Goal: Communication & Community: Answer question/provide support

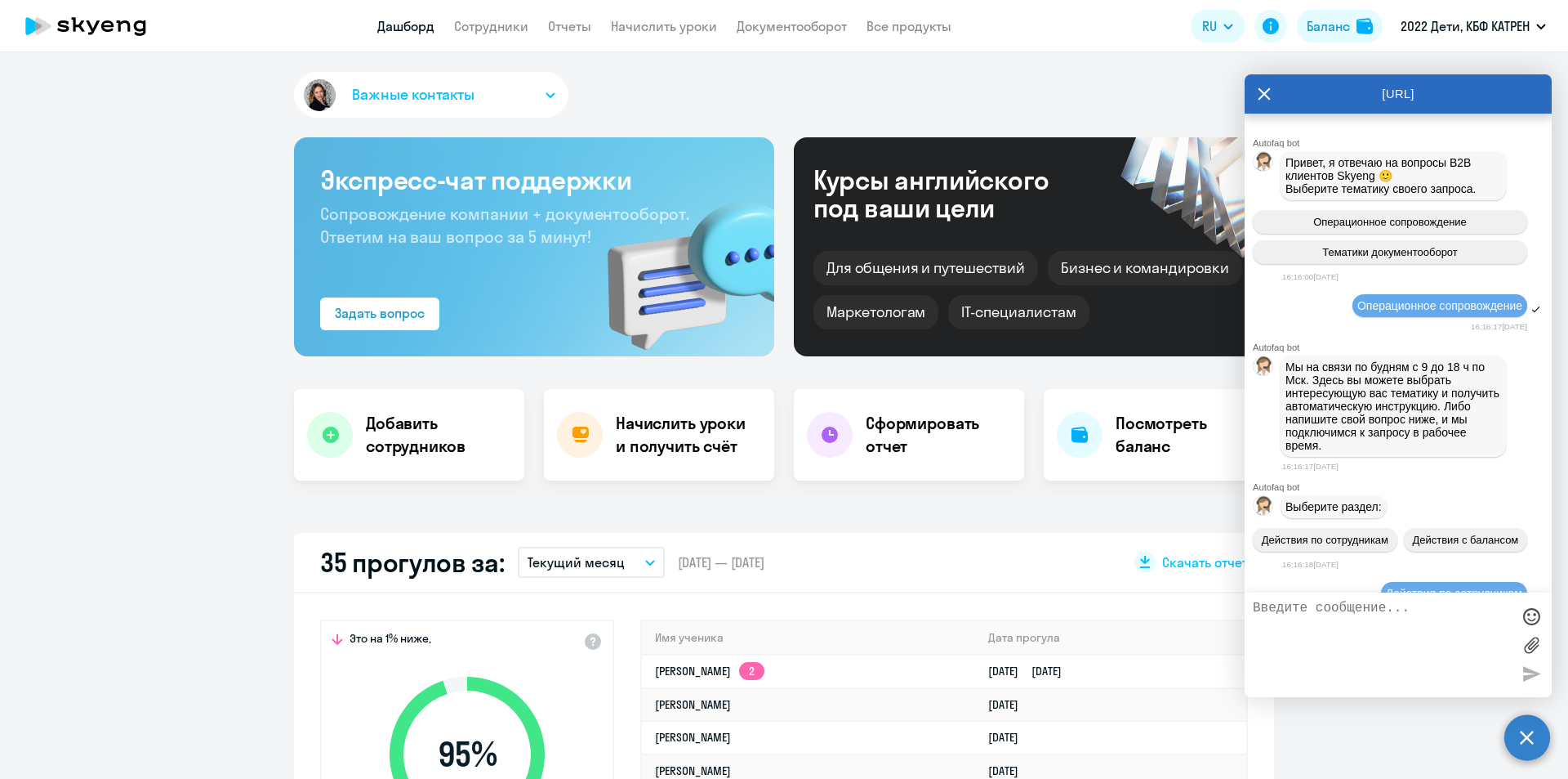
select select "30"
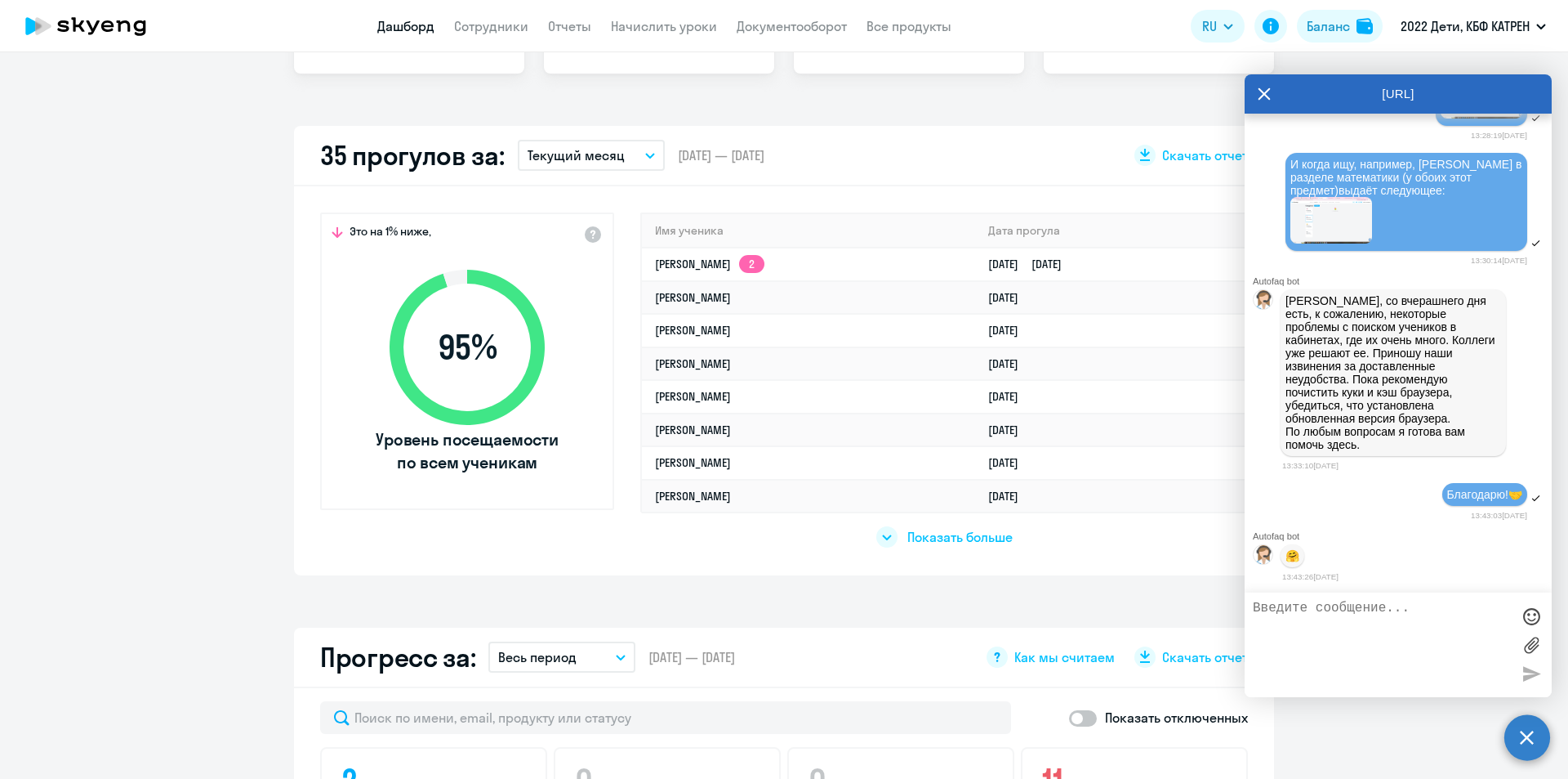
scroll to position [409, 0]
click at [1330, 614] on textarea at bounding box center [1382, 645] width 258 height 88
paste textarea "13289563"
paste textarea "[PERSON_NAME]"
click at [1453, 610] on textarea "13289563 [PERSON_NAME]" at bounding box center [1382, 645] width 258 height 88
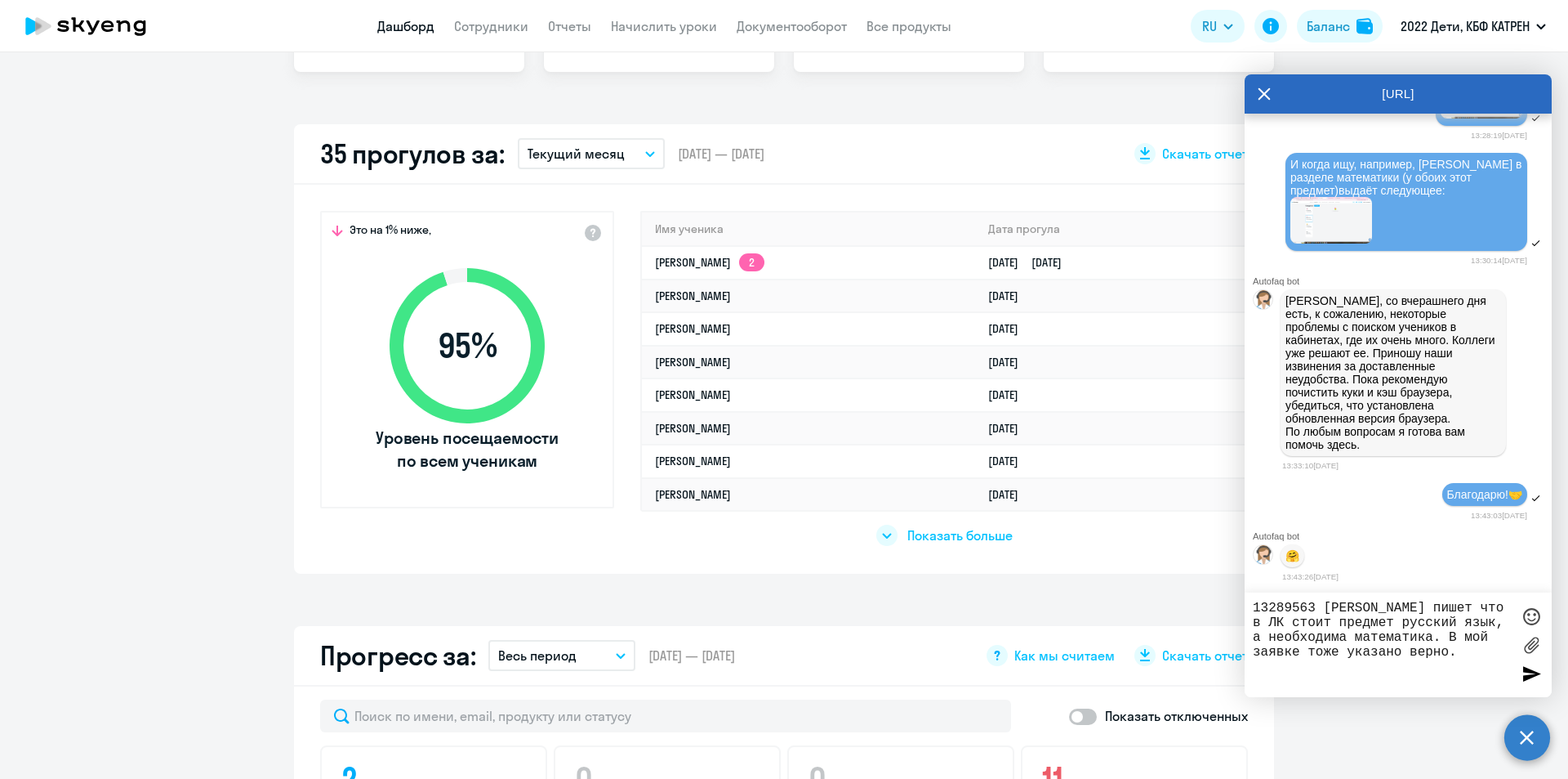
click at [1395, 672] on textarea "13289563 [PERSON_NAME] пишет что в ЛК стоит предмет русский язык, а необходима …" at bounding box center [1382, 645] width 258 height 88
click at [1395, 624] on textarea "13289563 [PERSON_NAME] пишет что в ЛК стоит предмет русский язык, а необходима …" at bounding box center [1382, 645] width 258 height 88
click at [1378, 650] on textarea "13289563 [PERSON_NAME] пишет что в ЛК стоит предмет русский язык, а необходима …" at bounding box center [1382, 645] width 258 height 88
click at [1413, 662] on textarea "13289563 [PERSON_NAME] пишет что в ЛК стоит предмет русский язык, а необходима …" at bounding box center [1382, 645] width 258 height 88
click at [1464, 679] on textarea "13289563 [PERSON_NAME] пишет что в ЛК стоит предмет русский язык, а необходима …" at bounding box center [1382, 645] width 258 height 88
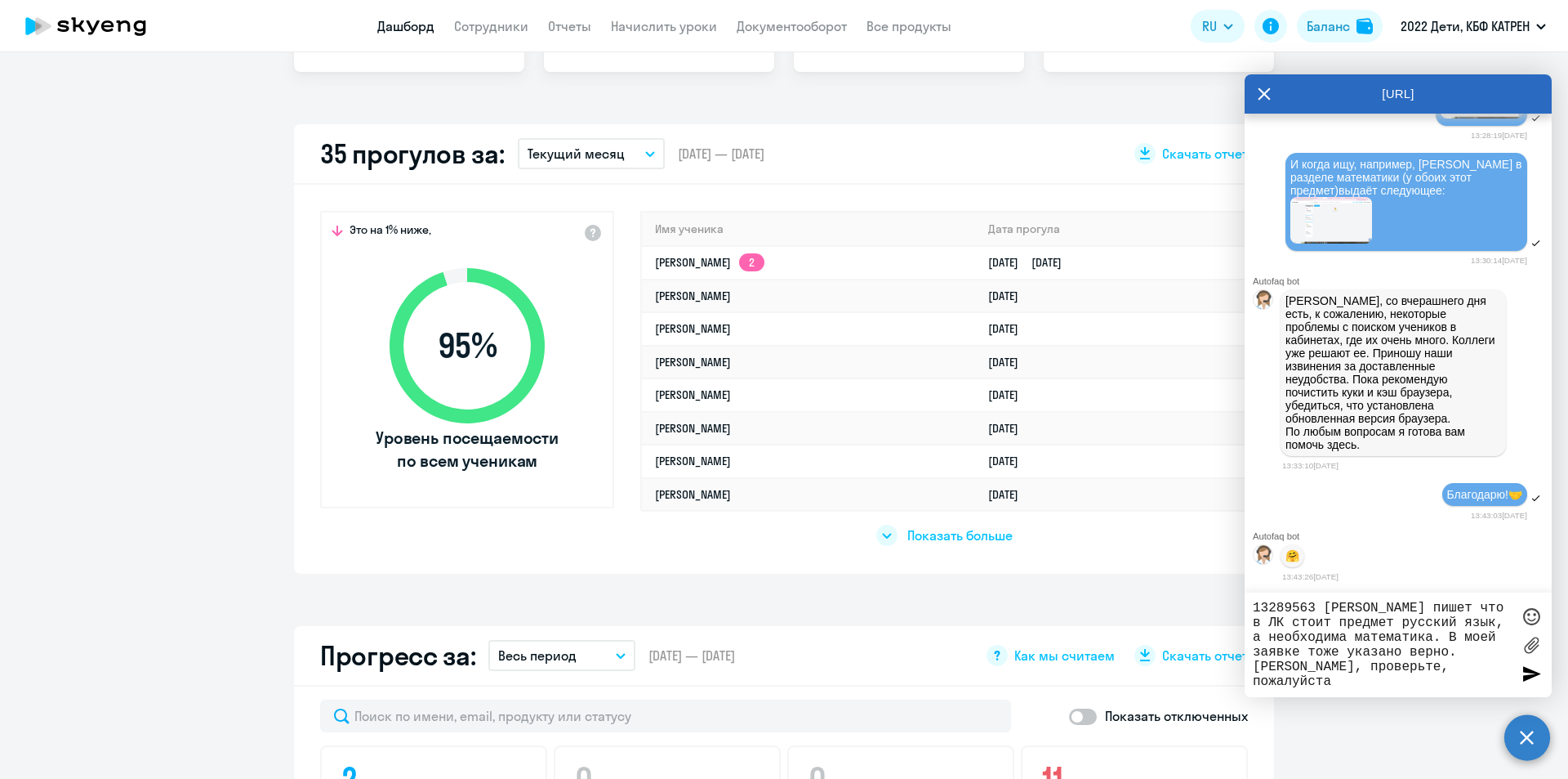
type textarea "13289563 [PERSON_NAME] пишет что в ЛК стоит предмет русский язык, а необходима …"
click at [1526, 680] on div at bounding box center [1530, 673] width 24 height 24
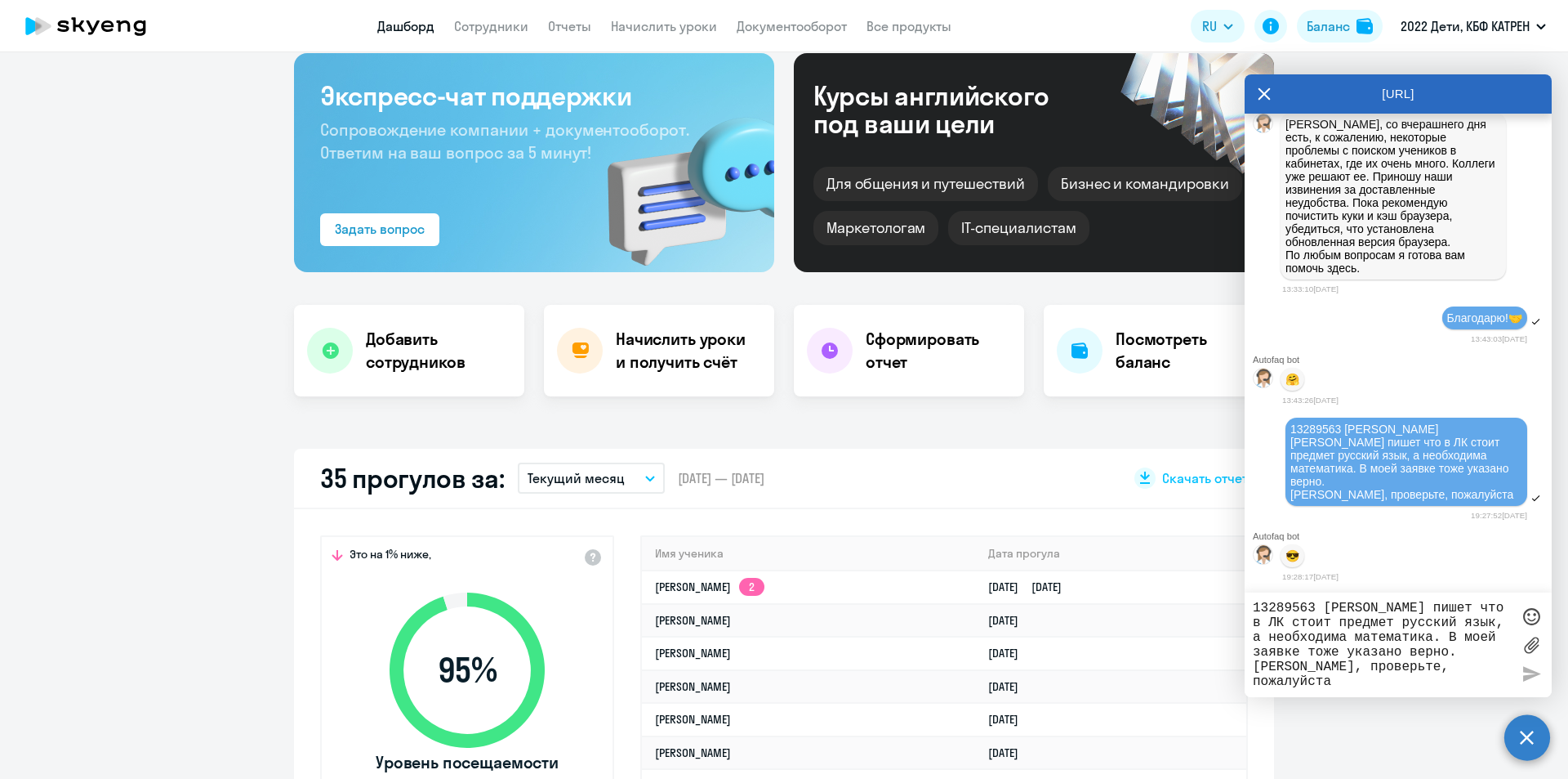
scroll to position [82, 0]
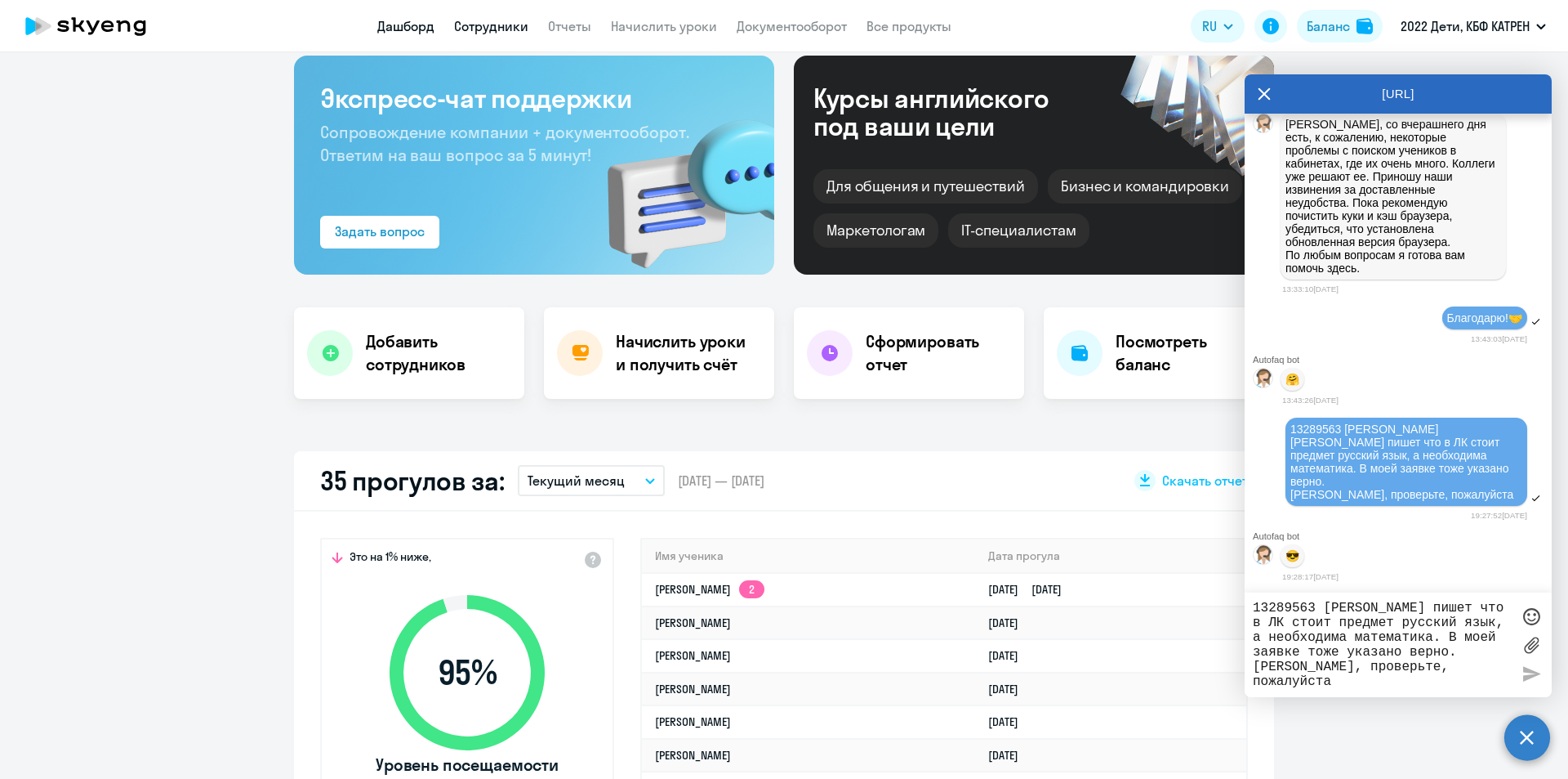
click at [506, 19] on link "Сотрудники" at bounding box center [491, 27] width 74 height 17
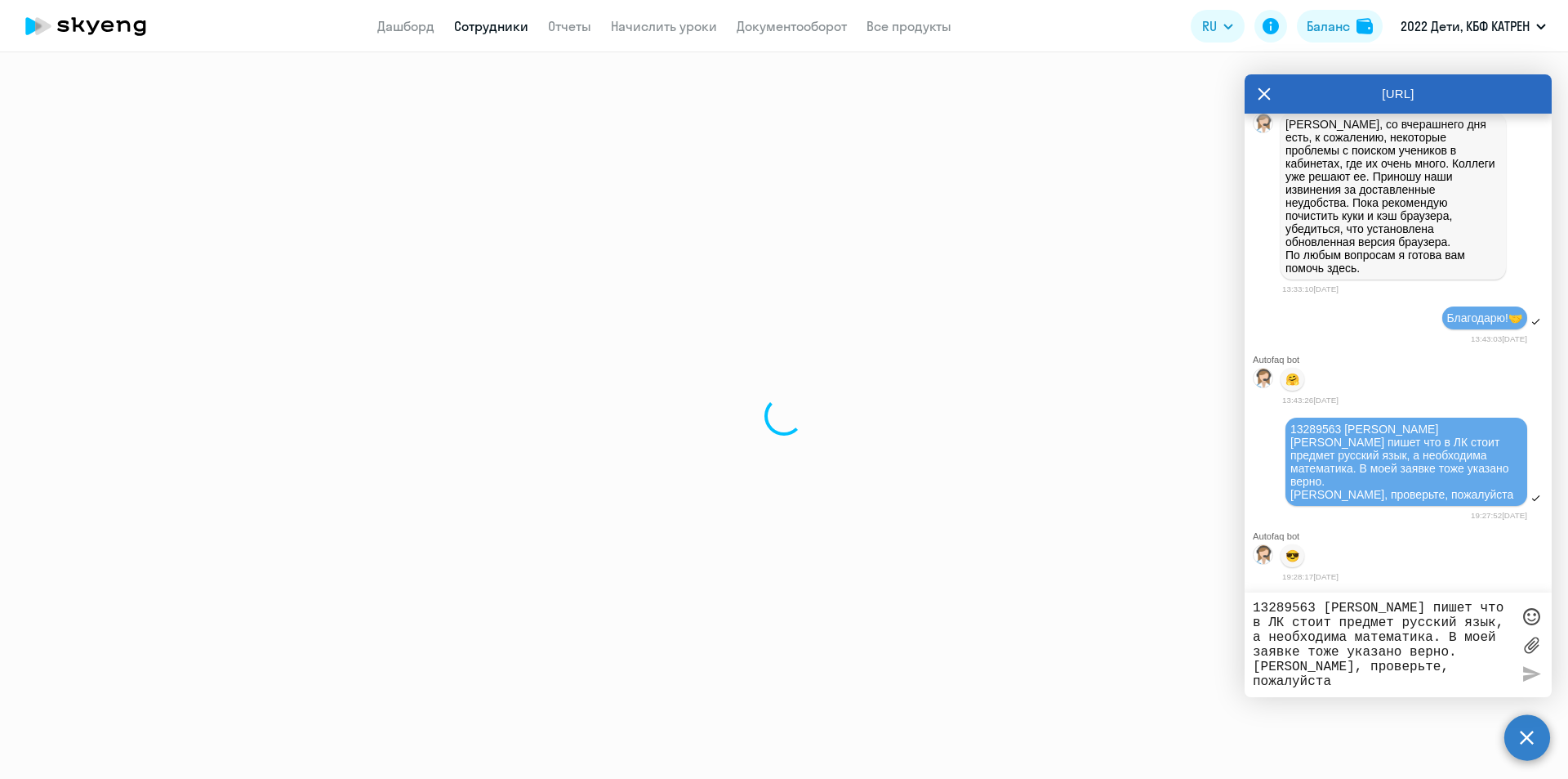
select select "30"
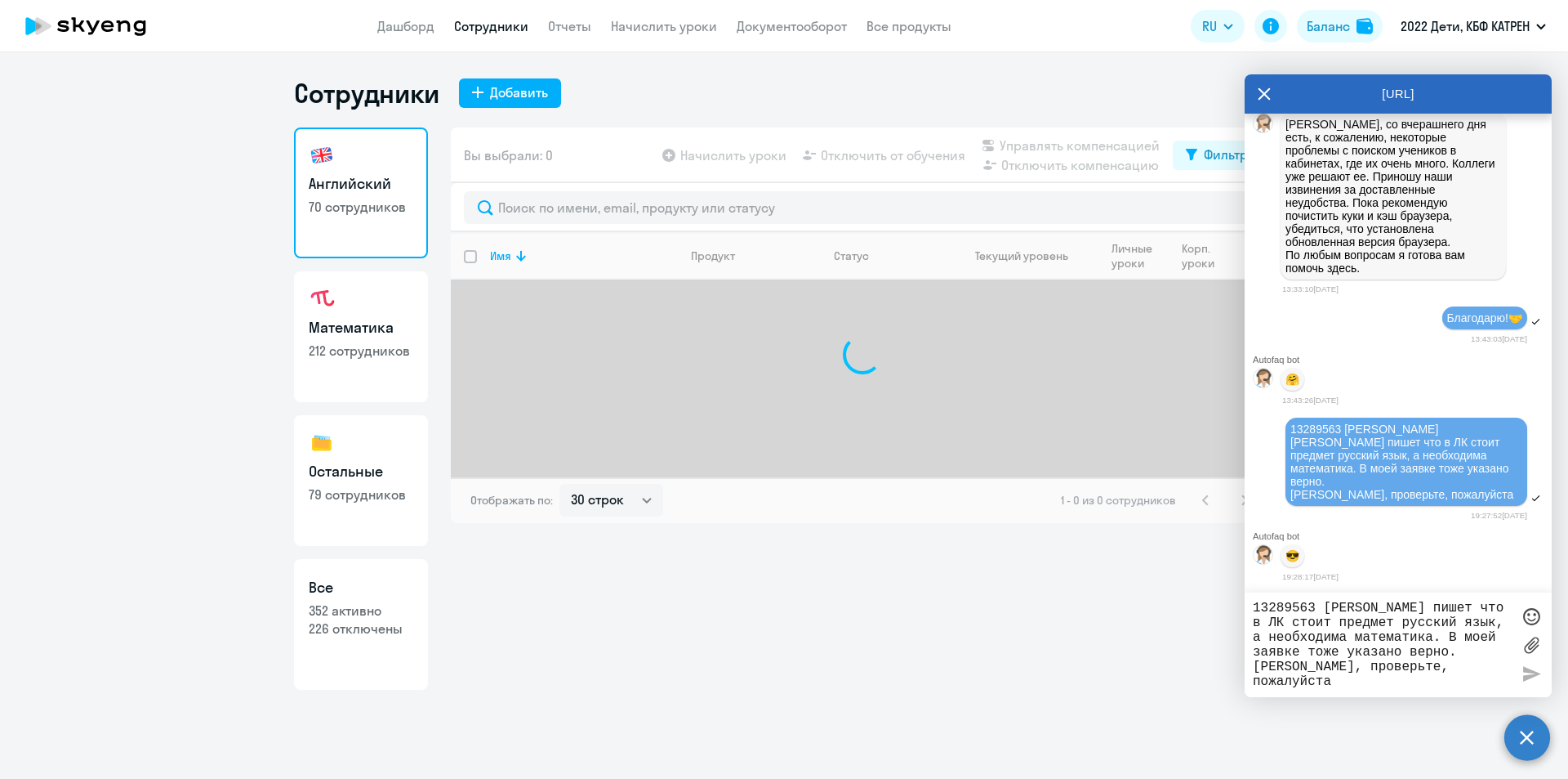
click at [341, 631] on p "226 отключены" at bounding box center [360, 629] width 104 height 18
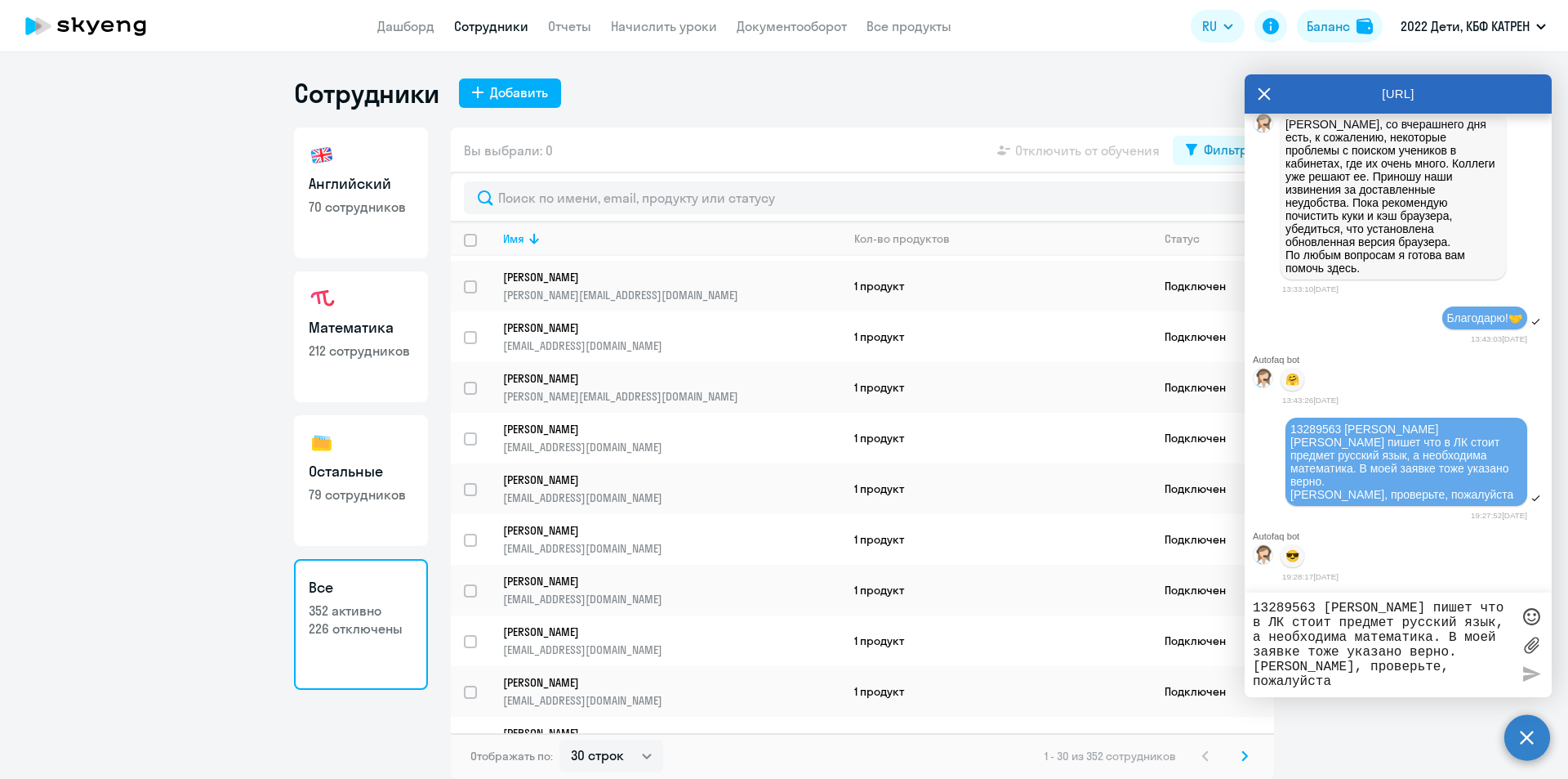
scroll to position [1043, 0]
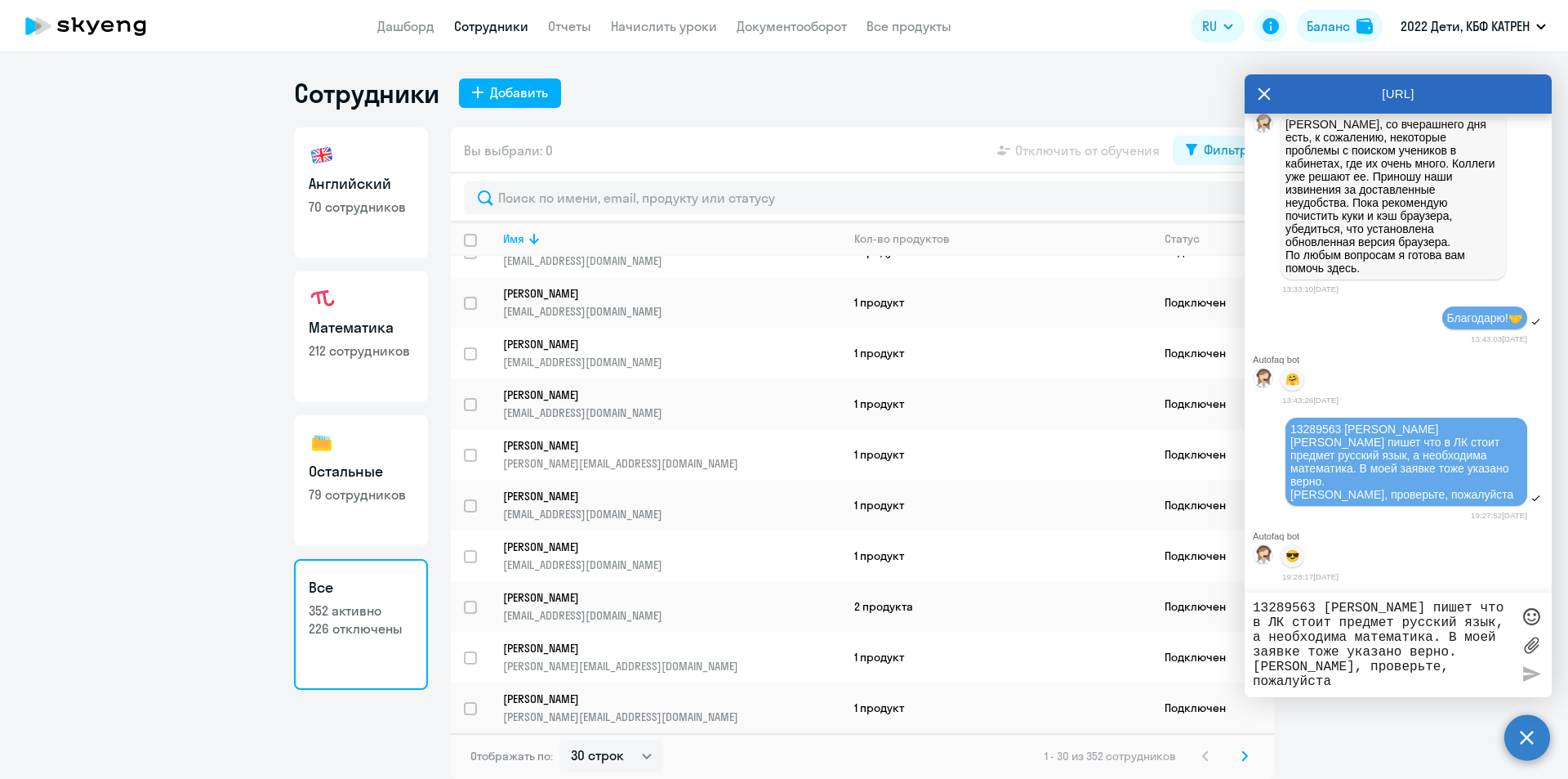
click at [1244, 756] on icon at bounding box center [1245, 756] width 7 height 12
click at [1250, 756] on svg-icon at bounding box center [1245, 756] width 20 height 20
click at [649, 754] on select "30 строк 50 строк 100 строк" at bounding box center [611, 756] width 103 height 33
select select "100"
click at [559, 740] on select "30 строк 50 строк 100 строк" at bounding box center [611, 756] width 103 height 33
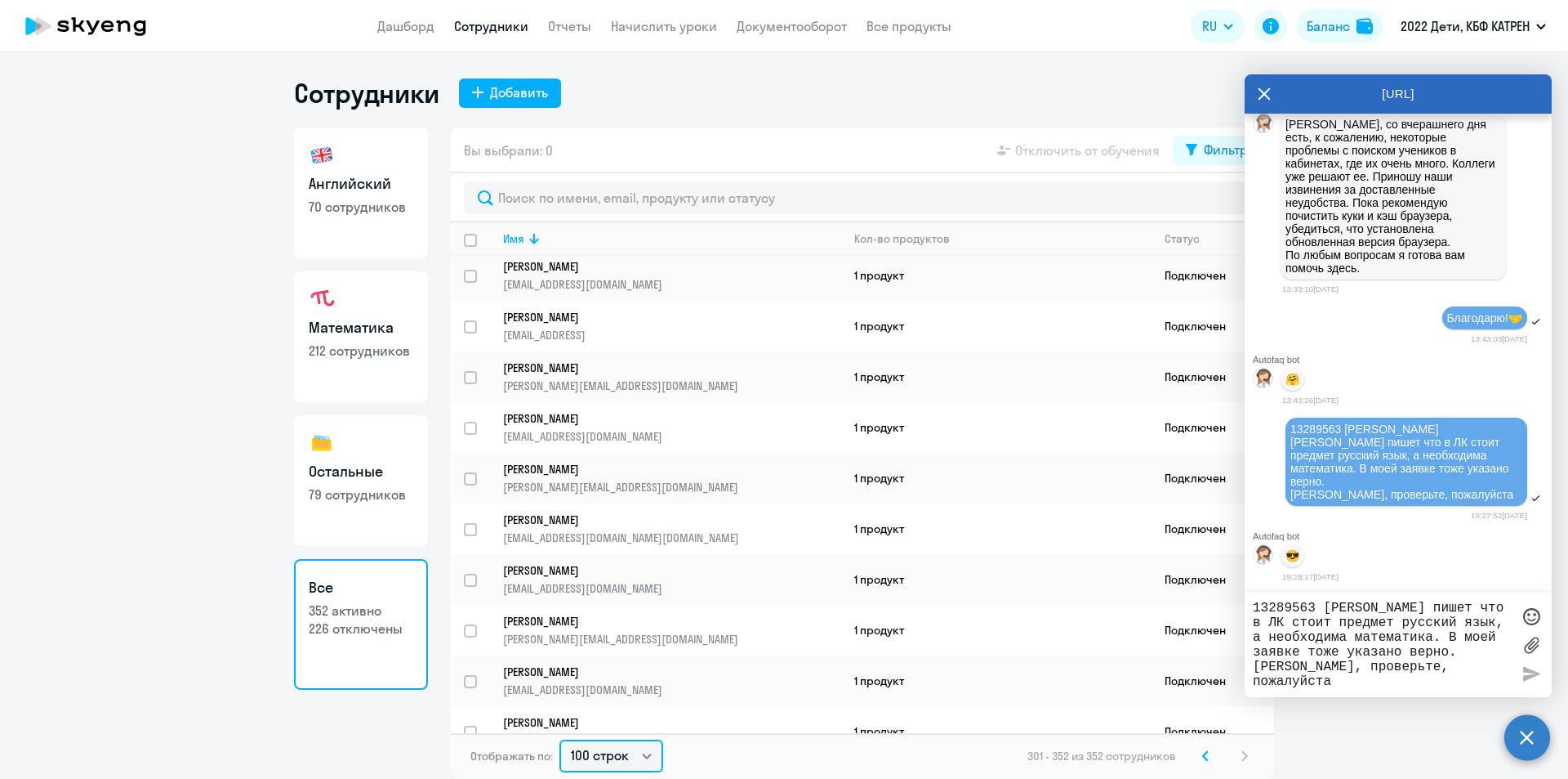
scroll to position [0, 0]
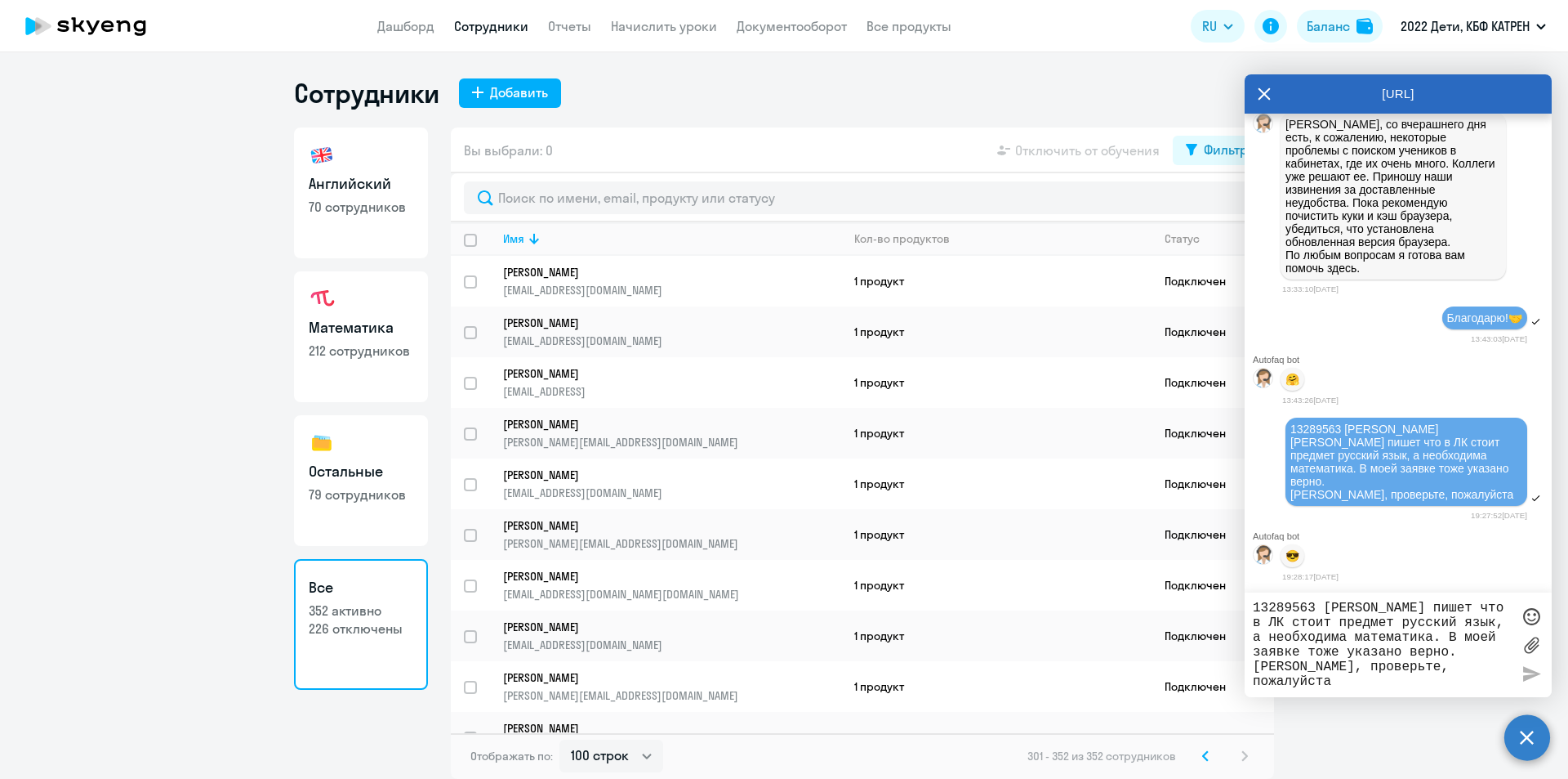
click at [1212, 753] on svg-icon at bounding box center [1205, 756] width 20 height 20
drag, startPoint x: 1209, startPoint y: 761, endPoint x: 1200, endPoint y: 751, distance: 13.5
click at [1208, 759] on svg-icon at bounding box center [1205, 756] width 20 height 20
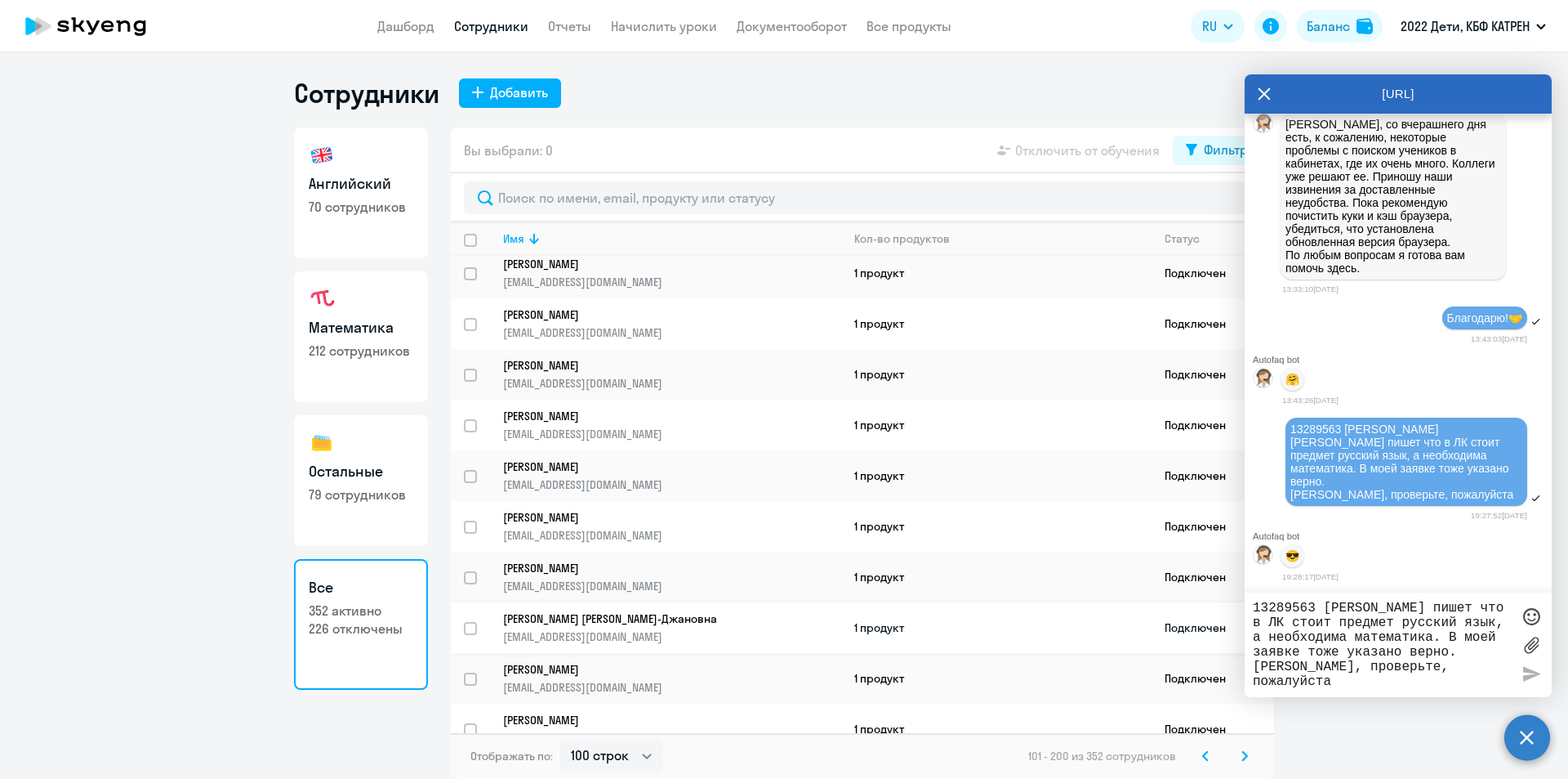
scroll to position [3514, 0]
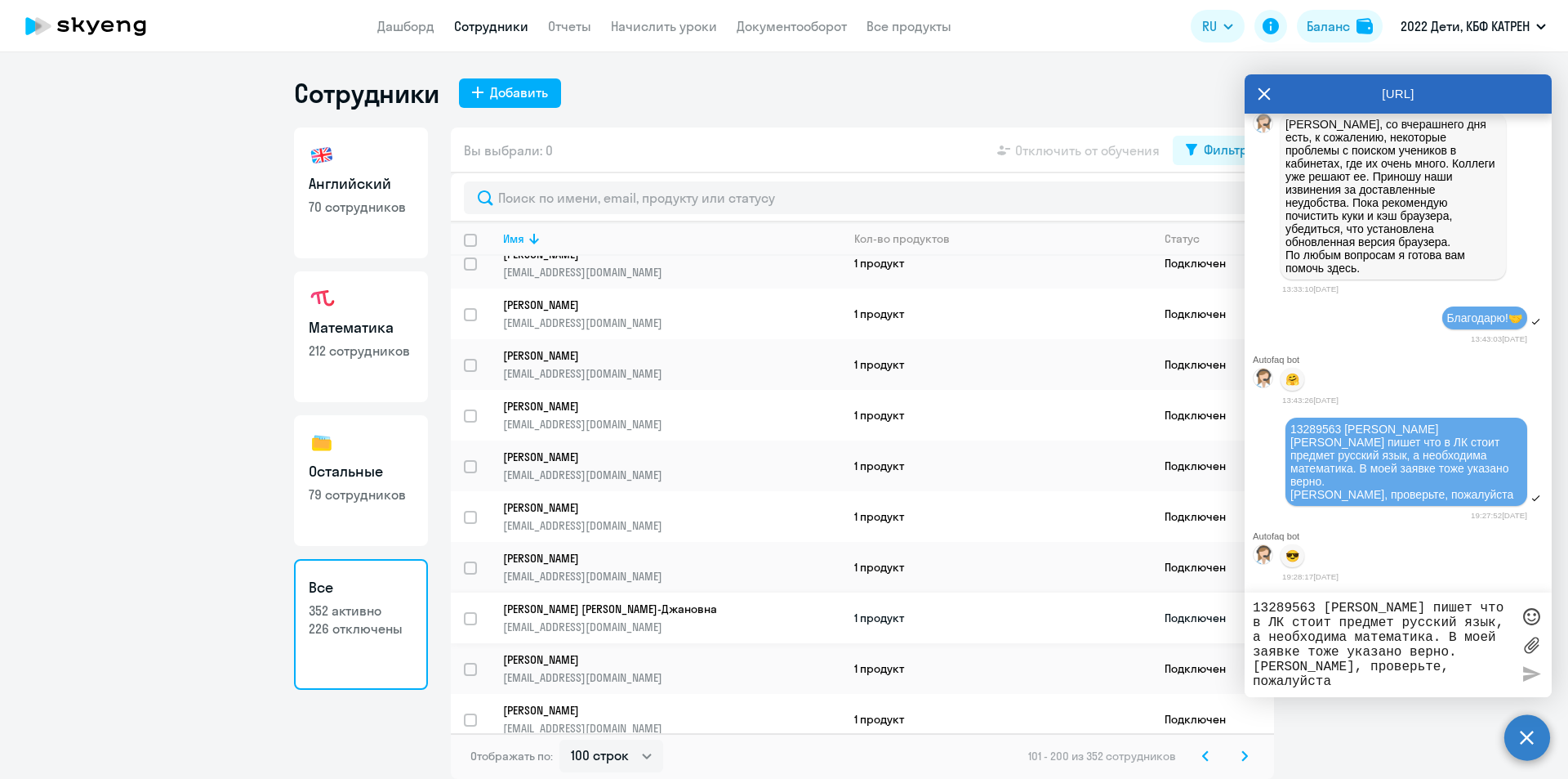
click at [581, 608] on p "[PERSON_NAME] [PERSON_NAME]-Джановна" at bounding box center [661, 609] width 315 height 15
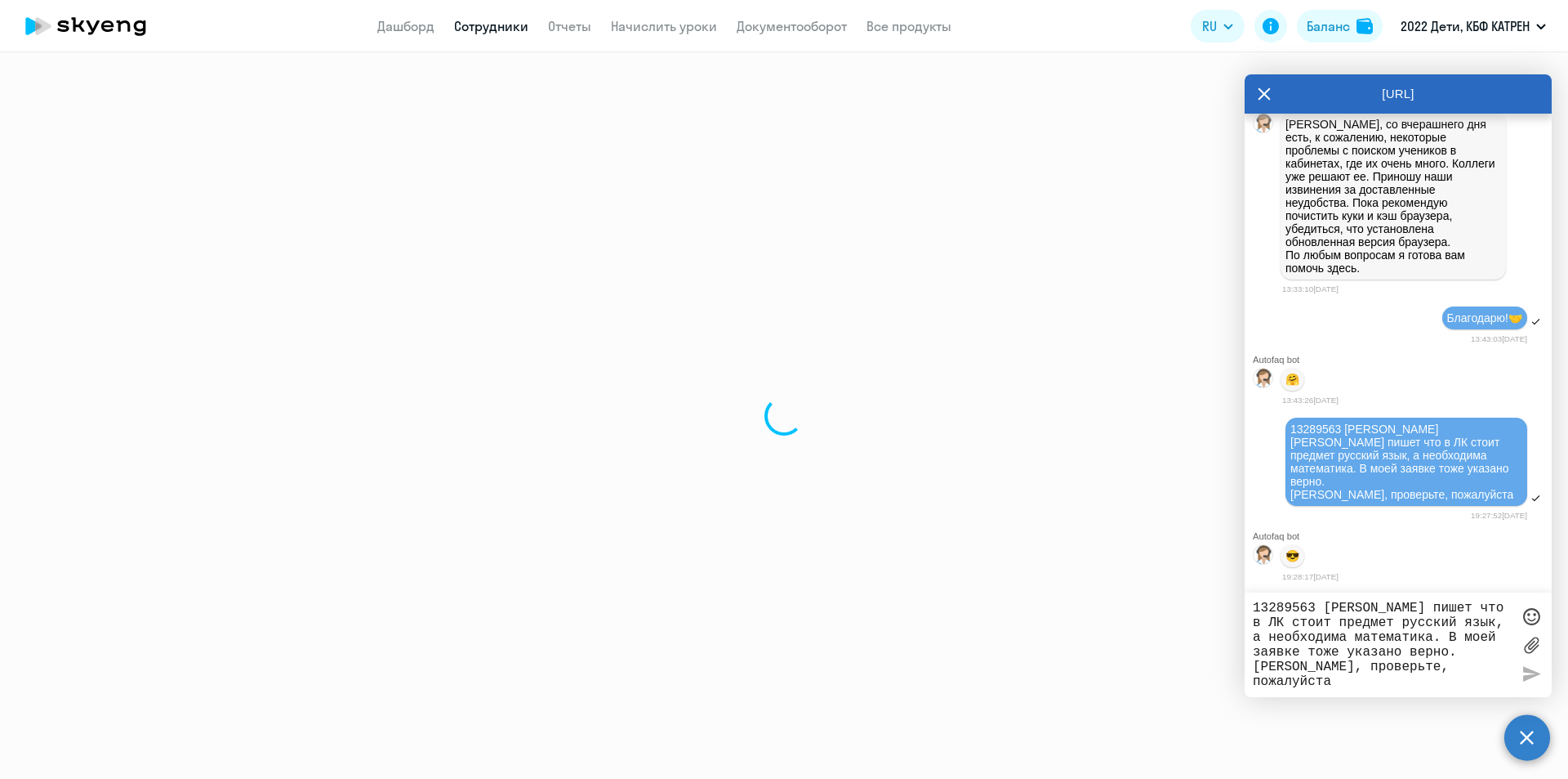
select select "english"
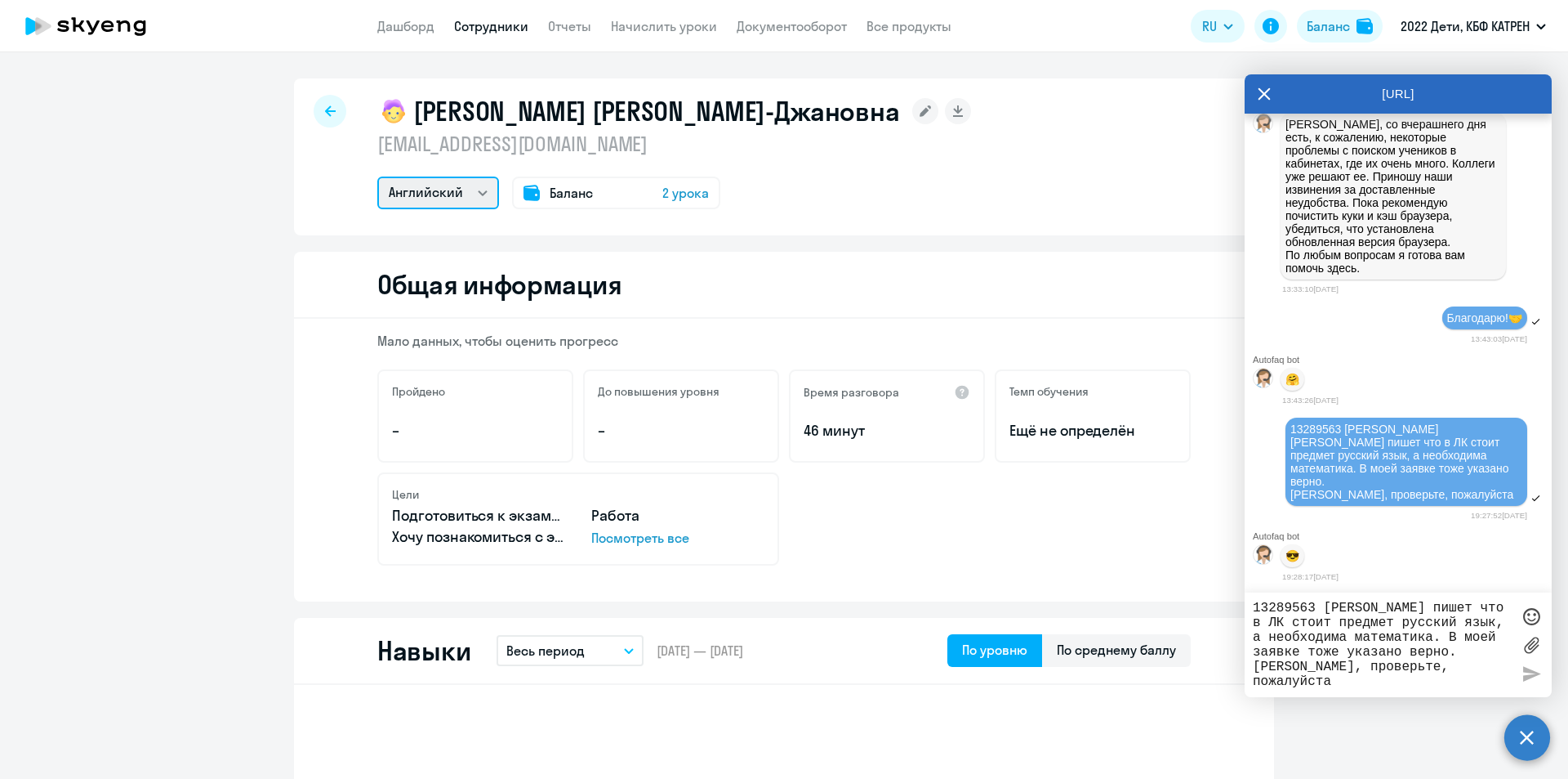
click at [476, 194] on select "Математика Остальные Английский" at bounding box center [438, 193] width 122 height 33
click at [785, 201] on div "Математика Остальные Английский Баланс 2 урока" at bounding box center [674, 193] width 594 height 33
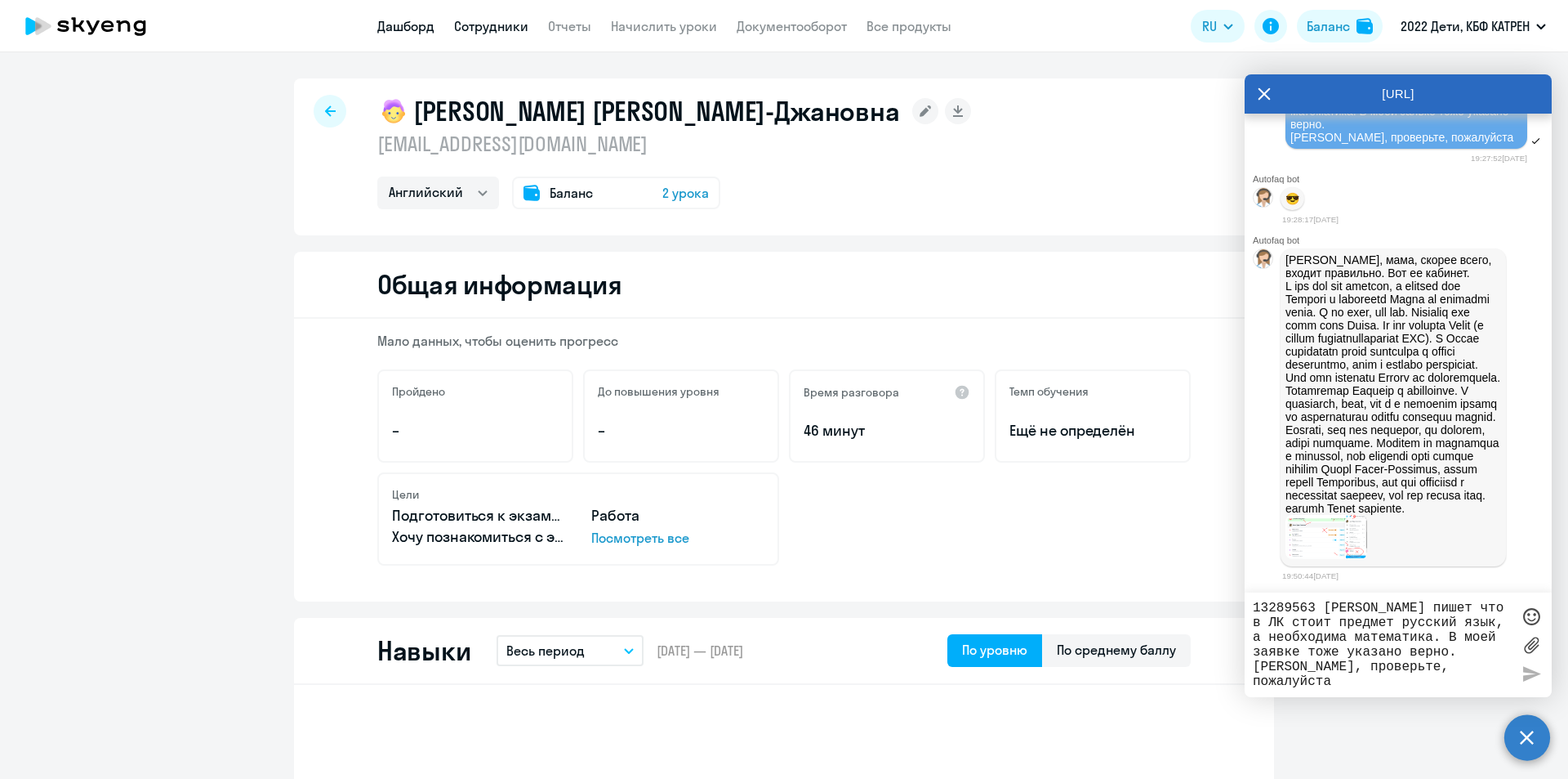
scroll to position [41755, 0]
click at [1419, 262] on p "[PERSON_NAME], мама, скорее всего, входит правильно. Вот ее кабинет." at bounding box center [1393, 384] width 216 height 262
click at [1393, 266] on p "[PERSON_NAME], мама, скорее всего, входит правильно. Вот ее кабинет." at bounding box center [1393, 384] width 216 height 262
click at [1383, 271] on p "[PERSON_NAME], мама, скорее всего, входит правильно. Вот ее кабинет." at bounding box center [1393, 384] width 216 height 262
click at [1380, 286] on p "[PERSON_NAME], мама, скорее всего, входит правильно. Вот ее кабинет." at bounding box center [1393, 384] width 216 height 262
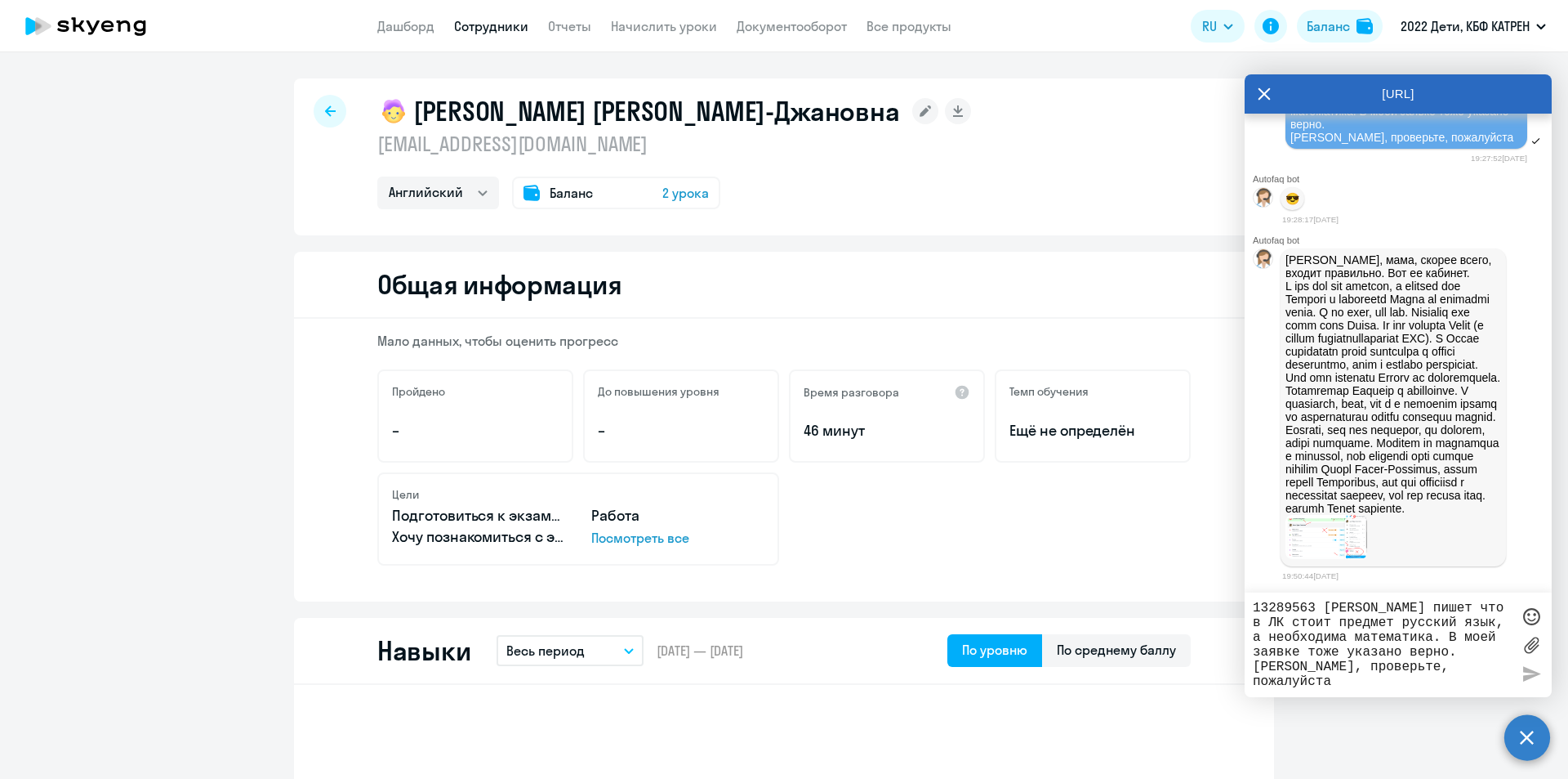
click at [1378, 294] on p "[PERSON_NAME], мама, скорее всего, входит правильно. Вот ее кабинет." at bounding box center [1393, 384] width 216 height 262
click at [1385, 306] on p "[PERSON_NAME], мама, скорее всего, входит правильно. Вот ее кабинет." at bounding box center [1393, 384] width 216 height 262
click at [1375, 312] on p "[PERSON_NAME], мама, скорее всего, входит правильно. Вот ее кабинет." at bounding box center [1393, 384] width 216 height 262
click at [1362, 325] on p "[PERSON_NAME], мама, скорее всего, входит правильно. Вот ее кабинет." at bounding box center [1393, 384] width 216 height 262
click at [1368, 346] on p "[PERSON_NAME], мама, скорее всего, входит правильно. Вот ее кабинет." at bounding box center [1393, 384] width 216 height 262
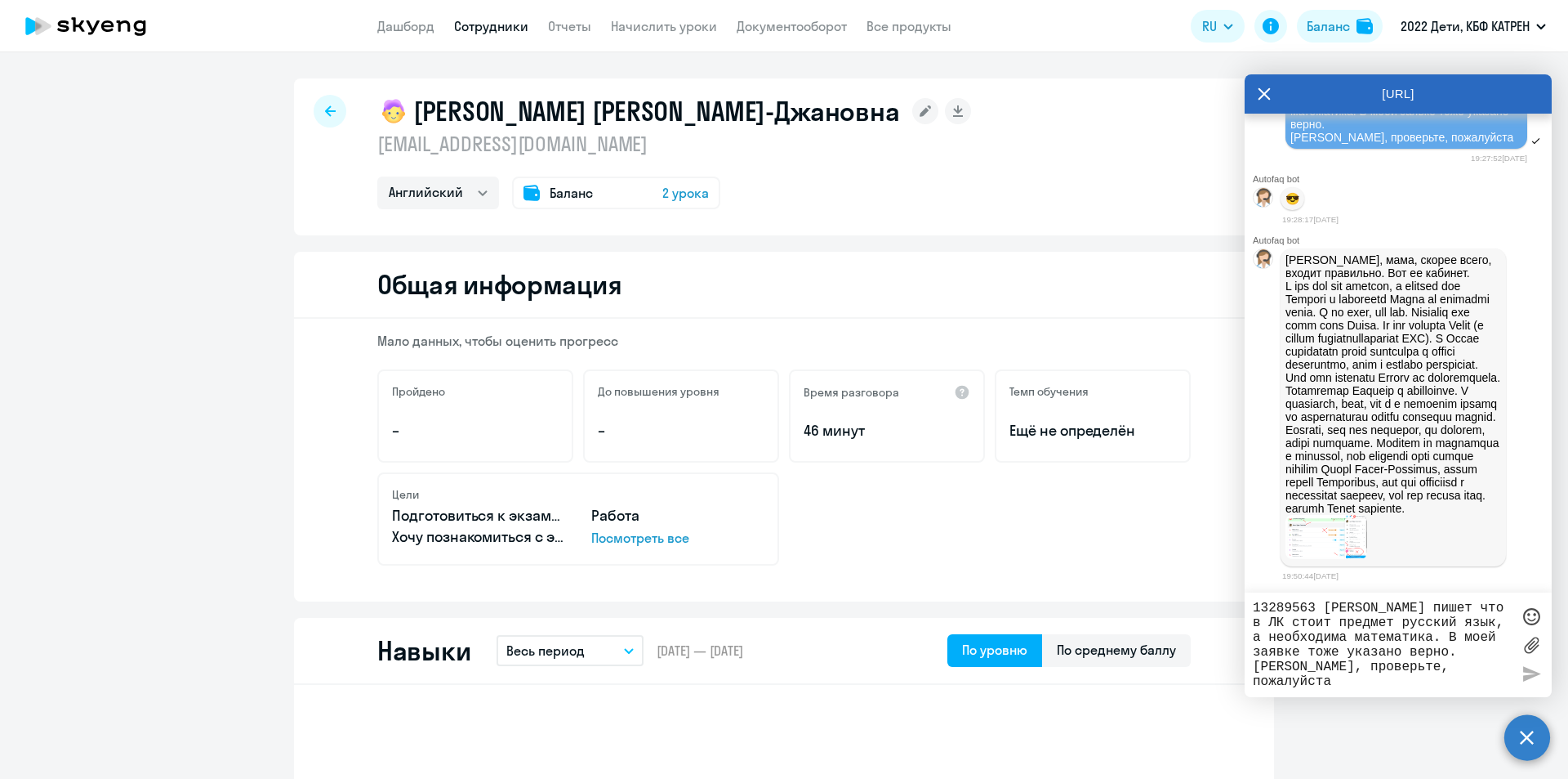
click at [1358, 349] on p "[PERSON_NAME], мама, скорее всего, входит правильно. Вот ее кабинет." at bounding box center [1393, 384] width 216 height 262
click at [1351, 349] on p "[PERSON_NAME], мама, скорее всего, входит правильно. Вот ее кабинет." at bounding box center [1393, 384] width 216 height 262
click at [1356, 352] on p "[PERSON_NAME], мама, скорее всего, входит правильно. Вот ее кабинет." at bounding box center [1393, 384] width 216 height 262
click at [1351, 388] on p "[PERSON_NAME], мама, скорее всего, входит правильно. Вот ее кабинет." at bounding box center [1393, 384] width 216 height 262
click at [1328, 559] on img at bounding box center [1326, 536] width 82 height 44
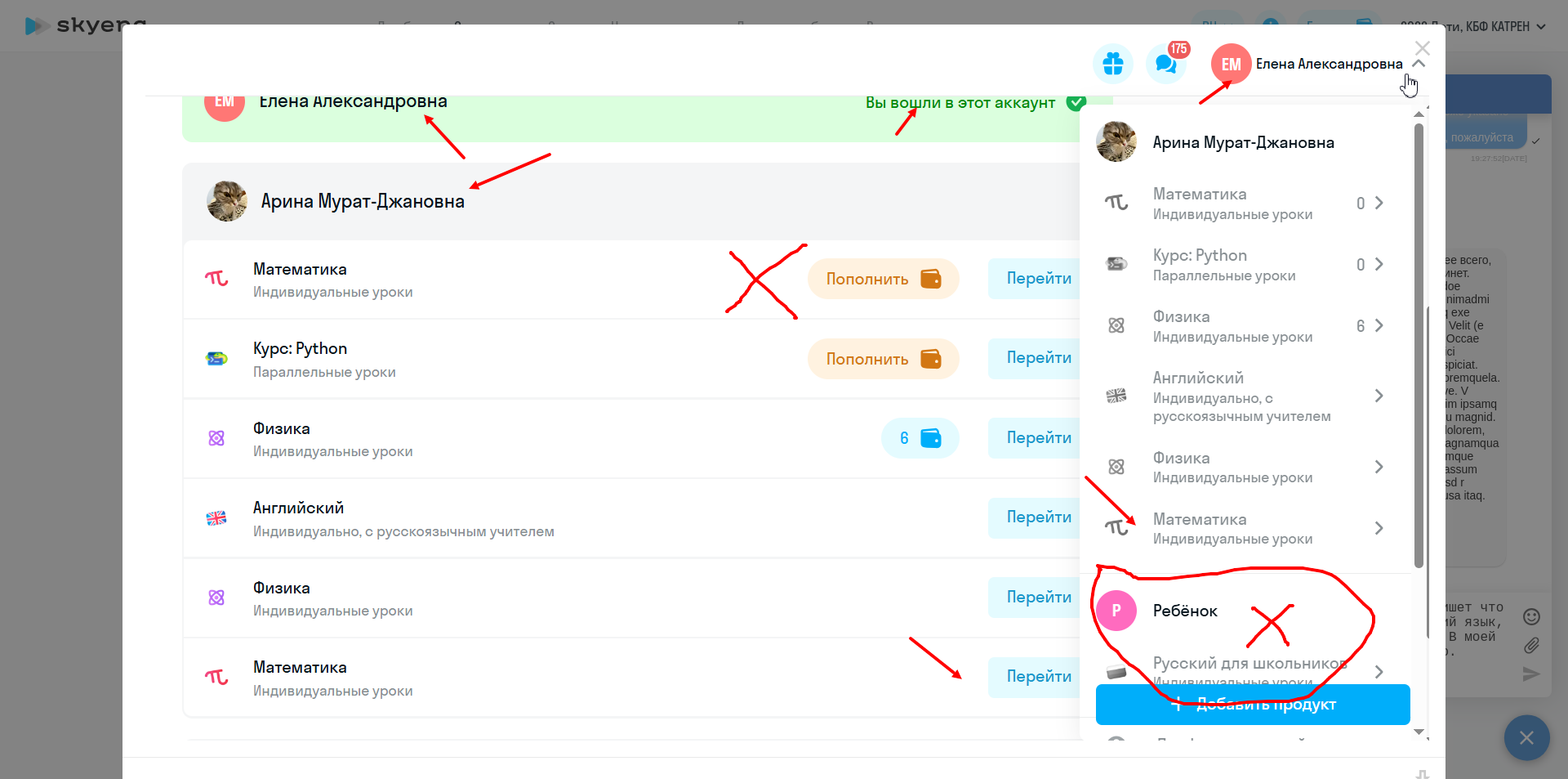
click at [1476, 346] on div at bounding box center [784, 390] width 1568 height 779
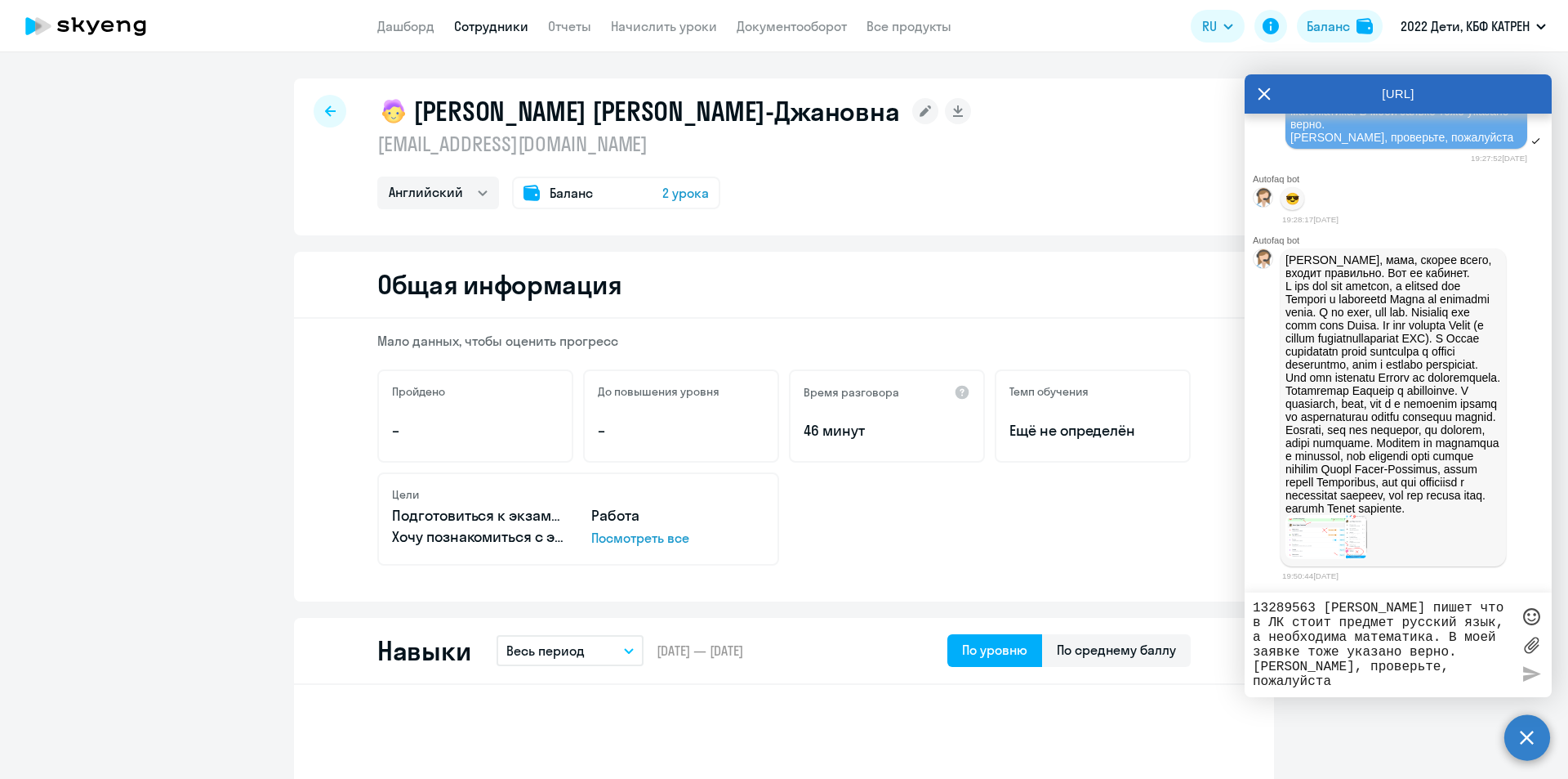
click at [1378, 403] on p "[PERSON_NAME], мама, скорее всего, входит правильно. Вот ее кабинет." at bounding box center [1393, 384] width 216 height 262
click at [1380, 434] on p "[PERSON_NAME], мама, скорее всего, входит правильно. Вот ее кабинет." at bounding box center [1393, 384] width 216 height 262
drag, startPoint x: 1291, startPoint y: 481, endPoint x: 1335, endPoint y: 479, distance: 44.0
click at [1335, 479] on p "[PERSON_NAME], мама, скорее всего, входит правильно. Вот ее кабинет." at bounding box center [1393, 384] width 216 height 262
click at [1327, 483] on p "[PERSON_NAME], мама, скорее всего, входит правильно. Вот ее кабинет." at bounding box center [1393, 384] width 216 height 262
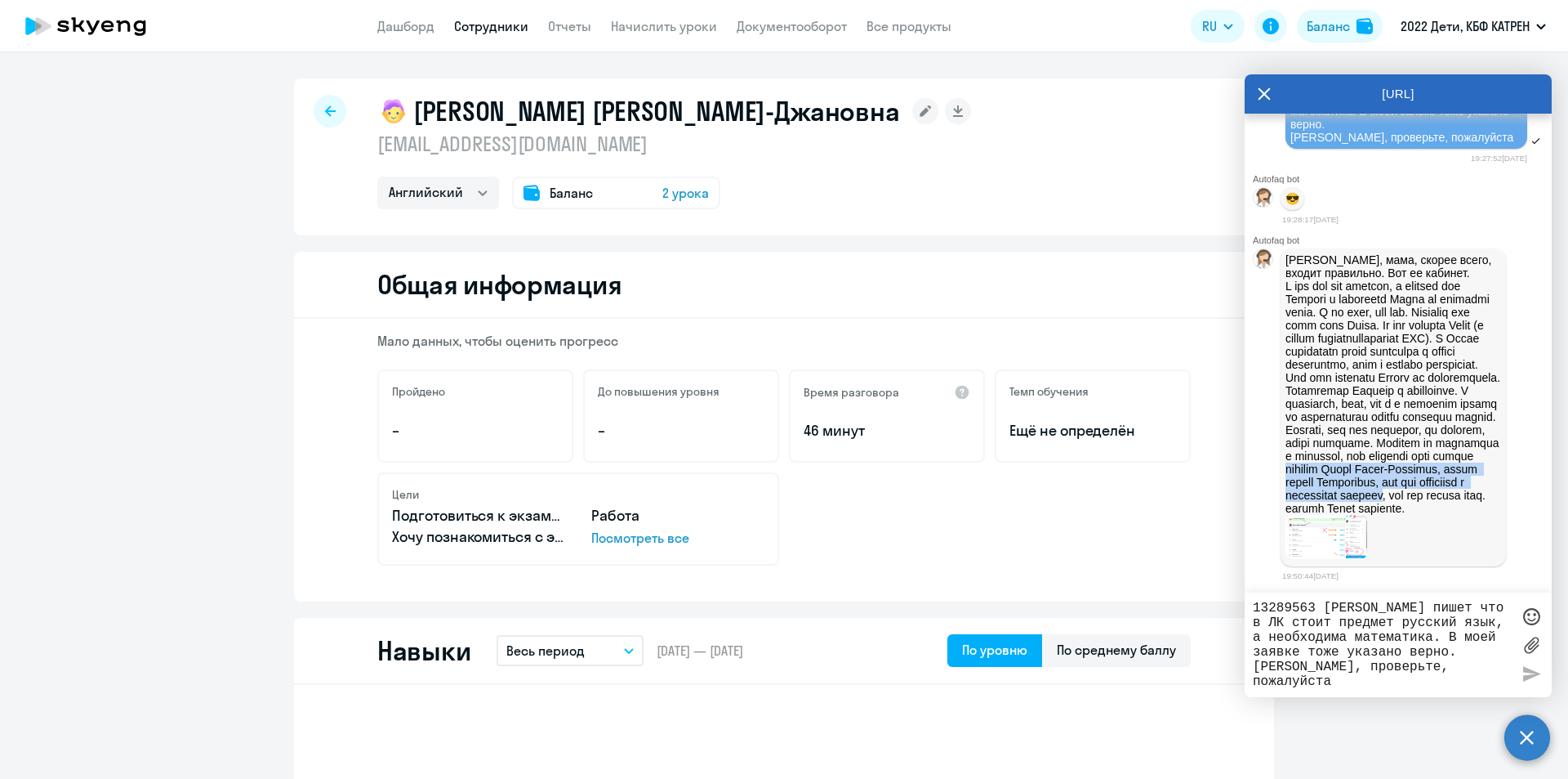
drag, startPoint x: 1286, startPoint y: 484, endPoint x: 1467, endPoint y: 504, distance: 182.1
click at [1467, 504] on p "[PERSON_NAME], мама, скорее всего, входит правильно. Вот ее кабинет." at bounding box center [1393, 384] width 216 height 262
copy p "ученика [PERSON_NAME], далее услугу Математика, где нет сообщения о пополнении …"
click at [1420, 515] on p "[PERSON_NAME], мама, скорее всего, входит правильно. Вот ее кабинет." at bounding box center [1393, 384] width 216 height 262
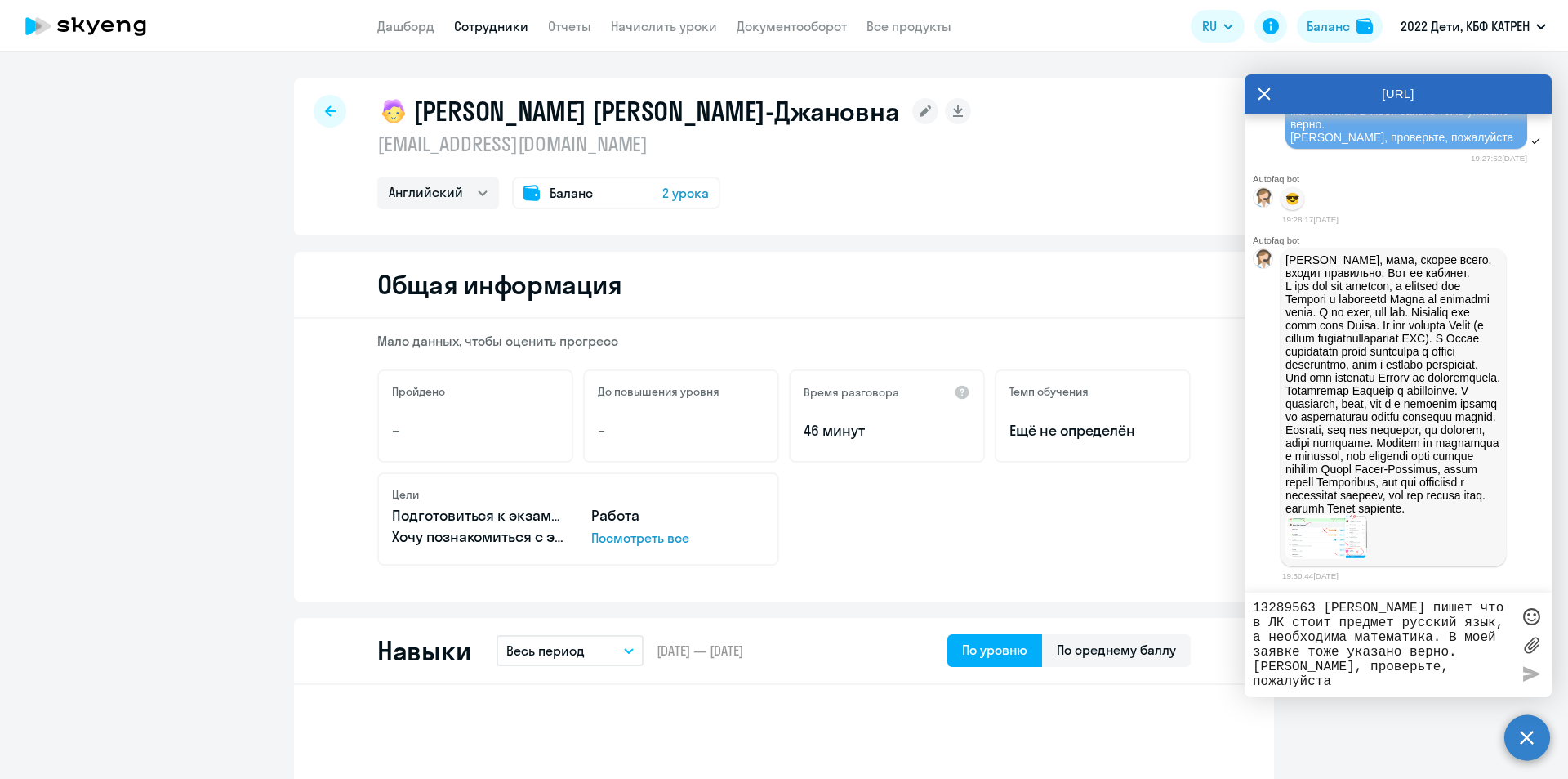
click at [1345, 538] on img at bounding box center [1326, 536] width 82 height 44
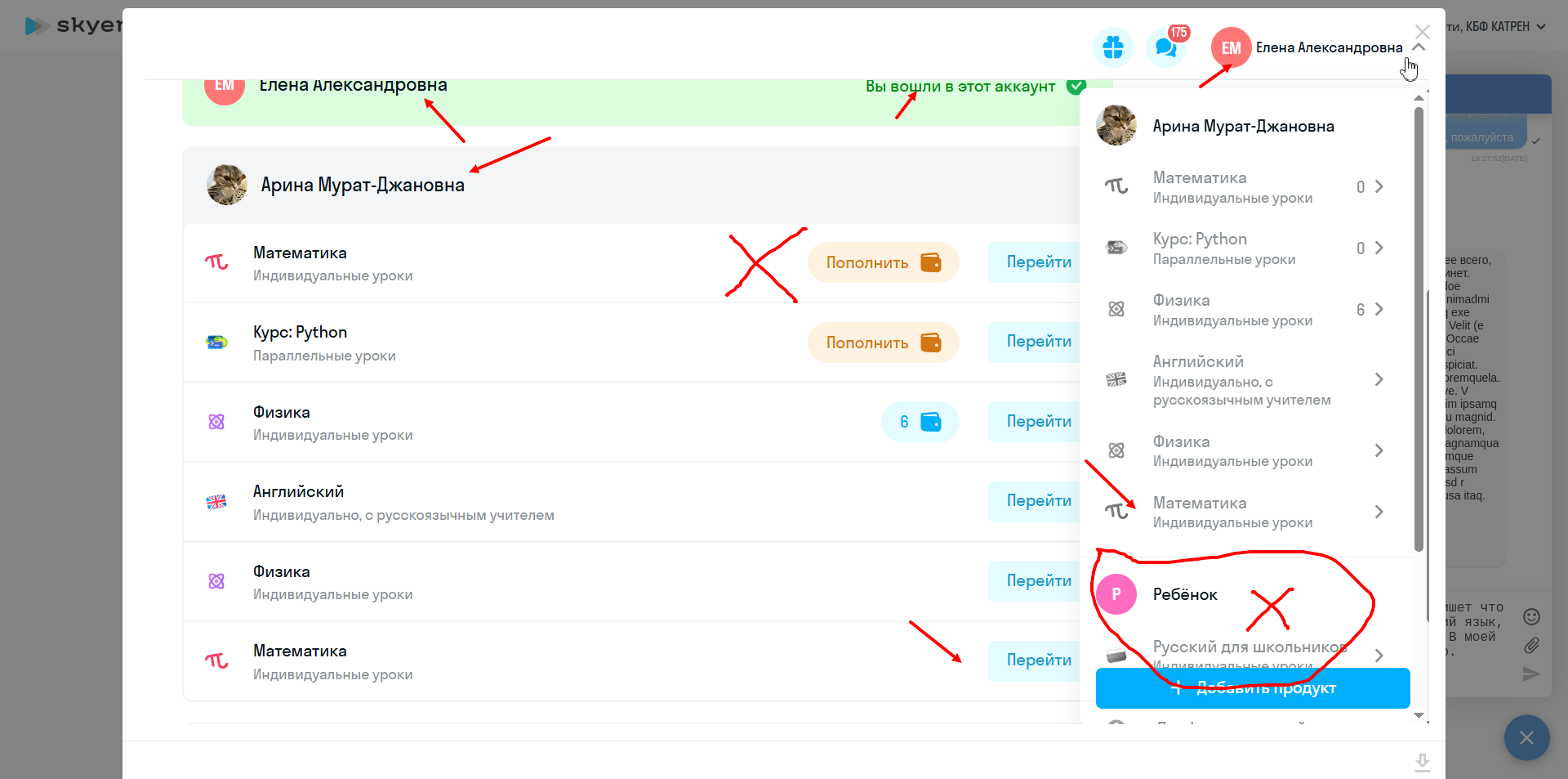
scroll to position [0, 0]
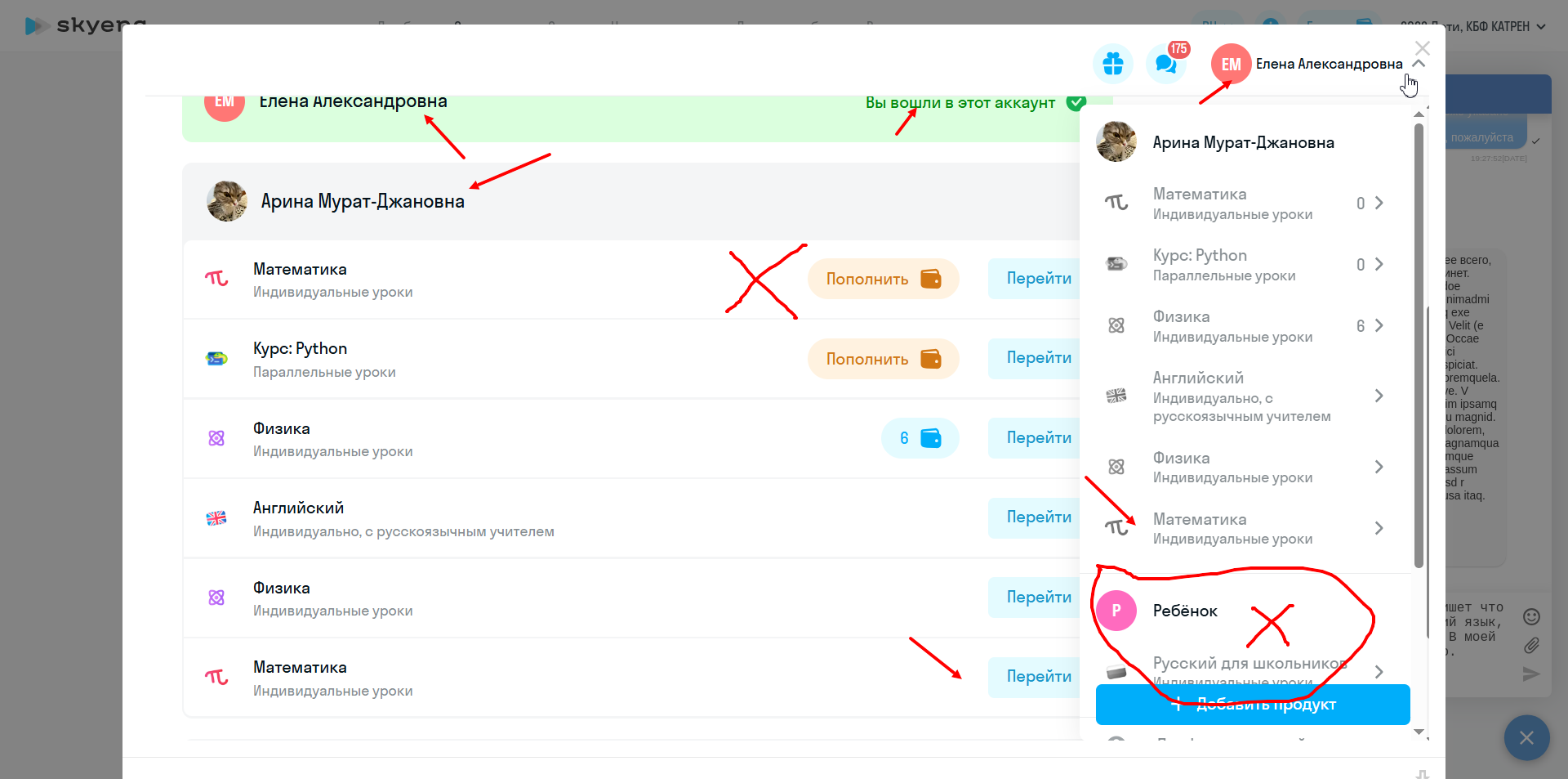
click at [1419, 51] on icon "Close" at bounding box center [1423, 48] width 16 height 16
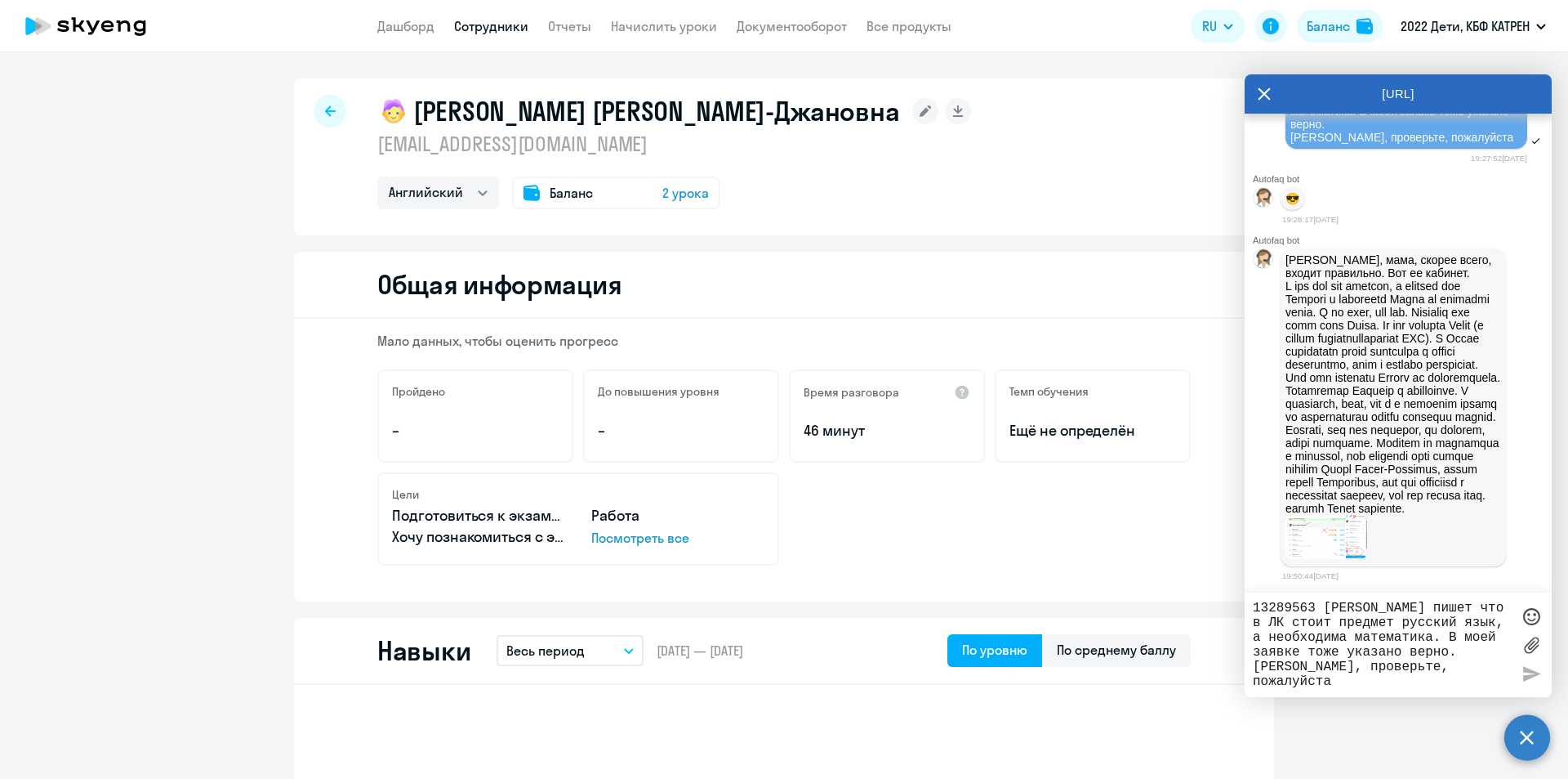
click at [1334, 644] on textarea "13289563 [PERSON_NAME] пишет что в ЛК стоит предмет русский язык, а необходима …" at bounding box center [1382, 645] width 258 height 88
click at [1356, 621] on textarea "13289563 [PERSON_NAME] пишет что в ЛК стоит предмет русский язык, а необходима …" at bounding box center [1382, 645] width 258 height 88
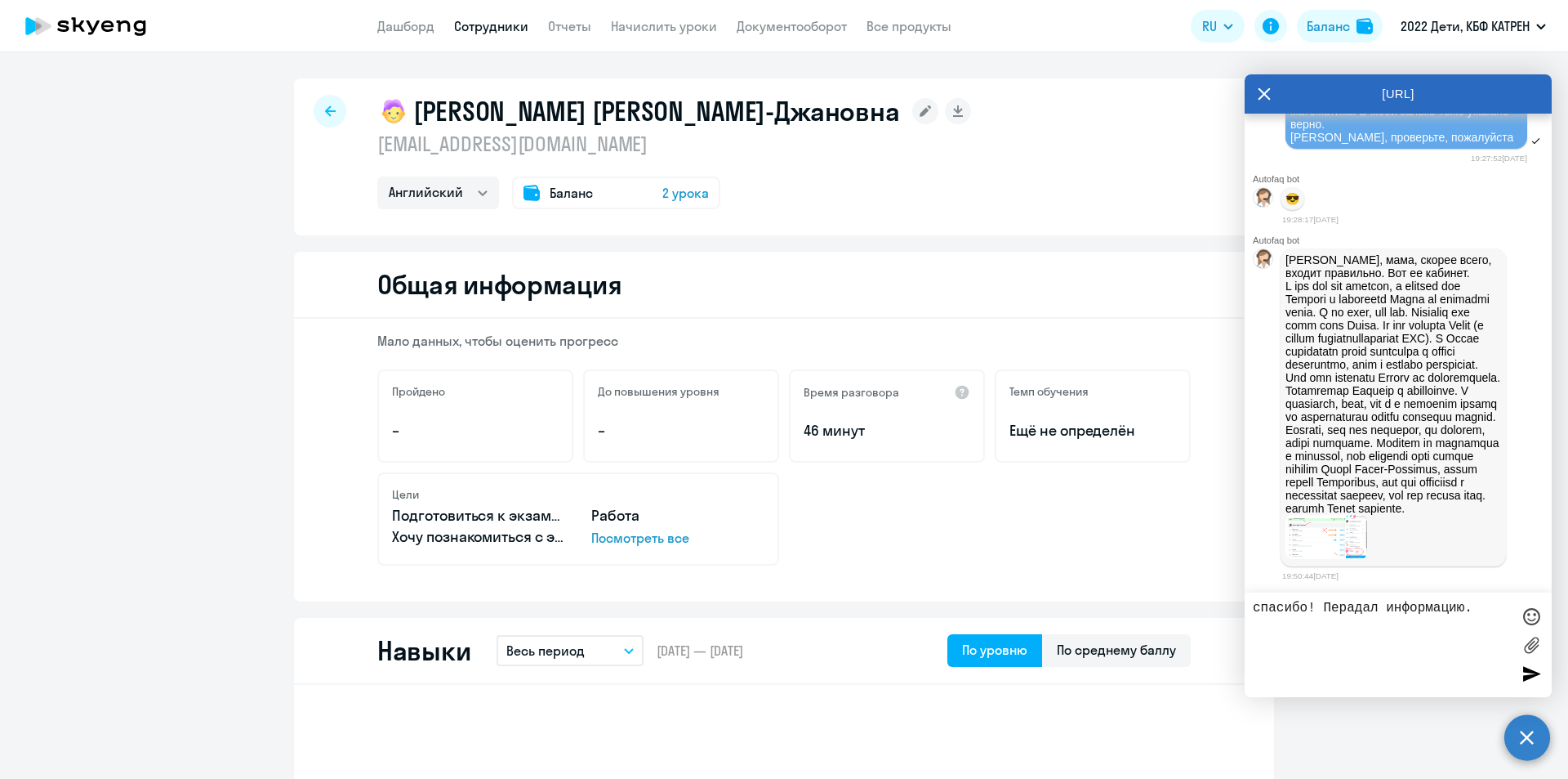
drag, startPoint x: 1379, startPoint y: 603, endPoint x: 1348, endPoint y: 603, distance: 31.0
click at [1348, 603] on textarea "спасибо! Перадал информацию." at bounding box center [1382, 645] width 258 height 88
drag, startPoint x: 1484, startPoint y: 606, endPoint x: 1203, endPoint y: 616, distance: 281.2
click at [1479, 606] on textarea "спасибо! Передала информацию." at bounding box center [1382, 645] width 258 height 88
click at [1260, 604] on textarea "спасибо! Передала информацию." at bounding box center [1382, 645] width 258 height 88
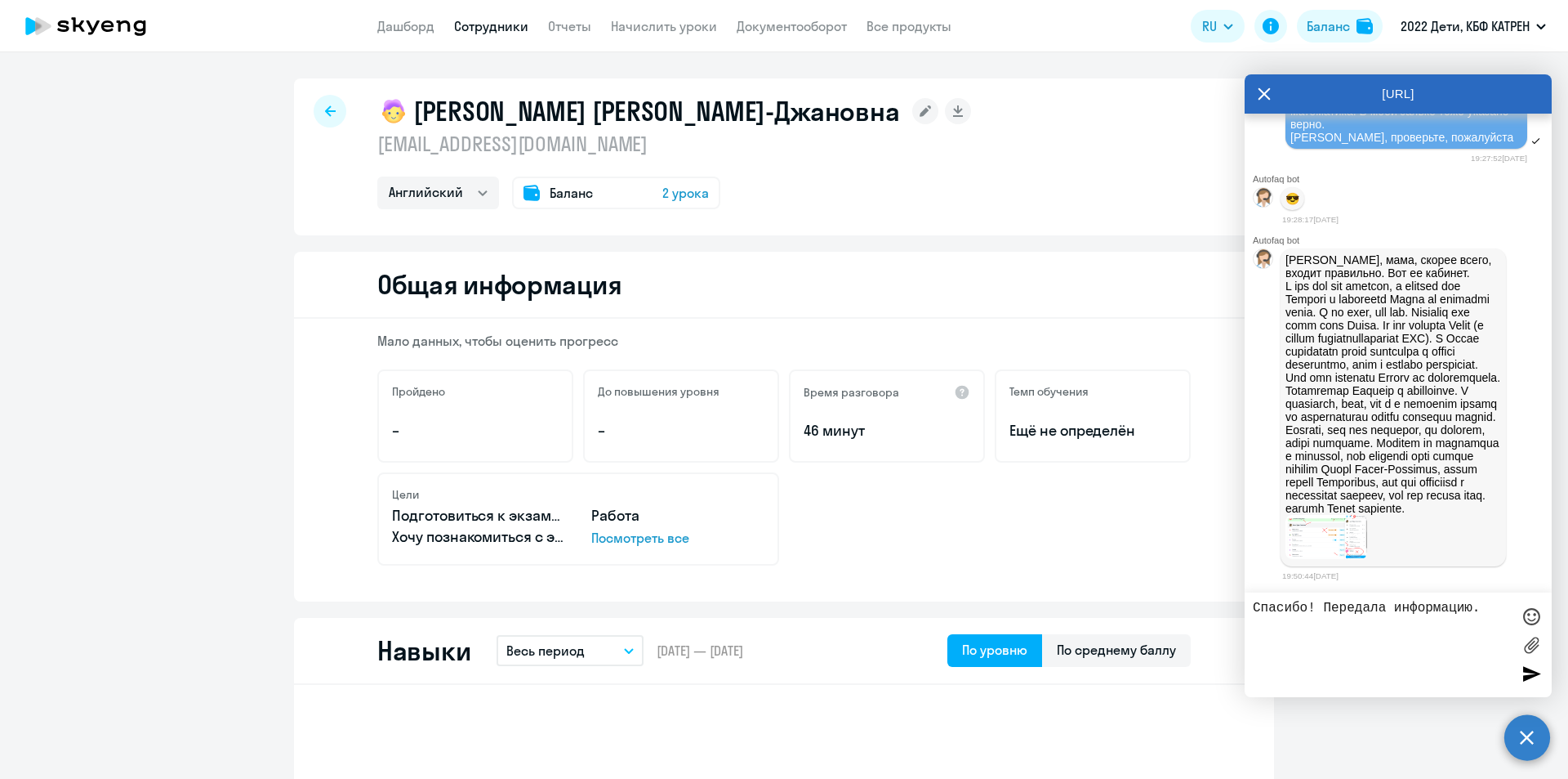
type textarea "Спасибо! Передала информацию."
click at [1543, 666] on div at bounding box center [1530, 673] width 24 height 24
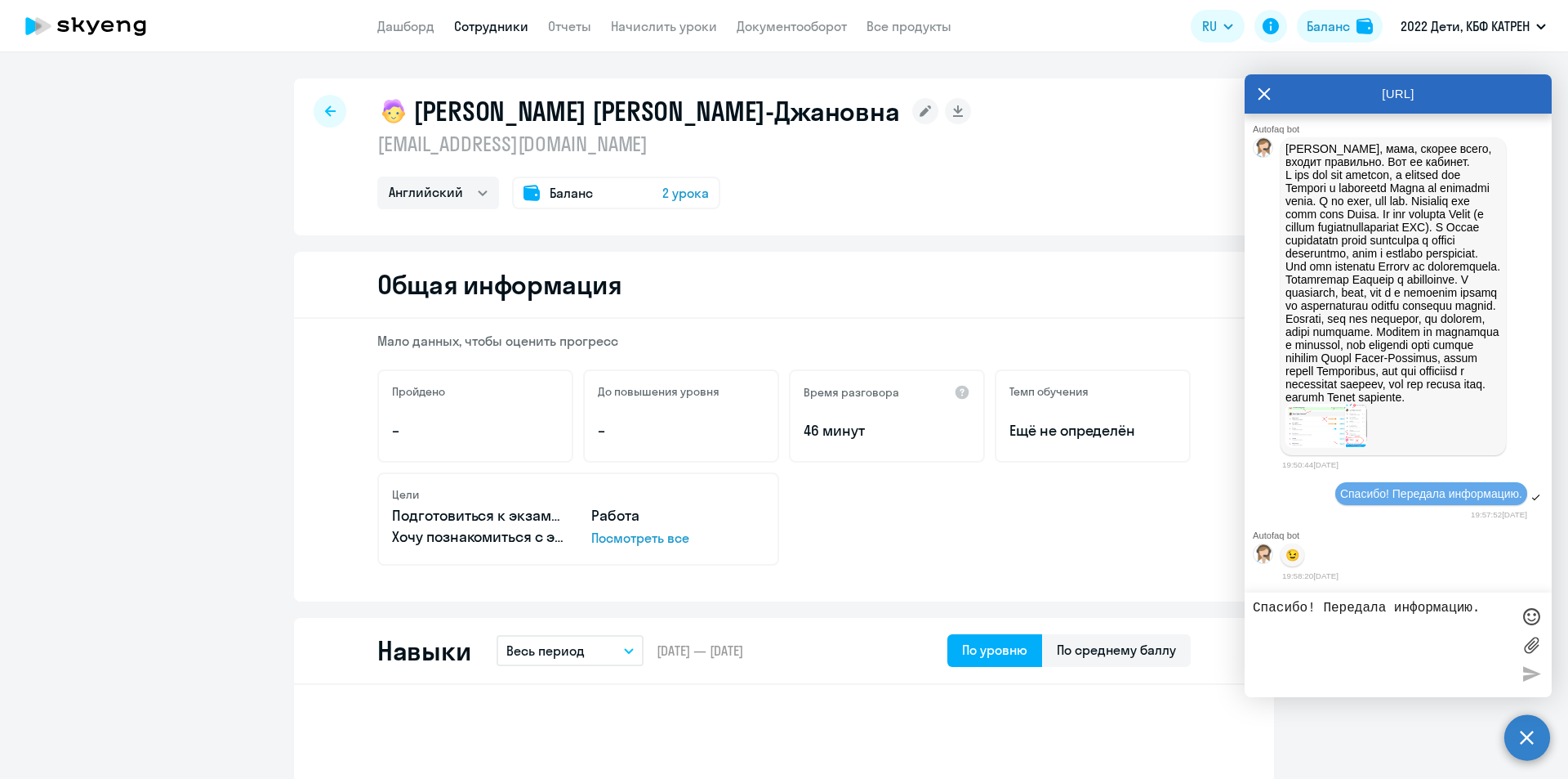
scroll to position [41894, 0]
